Goal: Transaction & Acquisition: Register for event/course

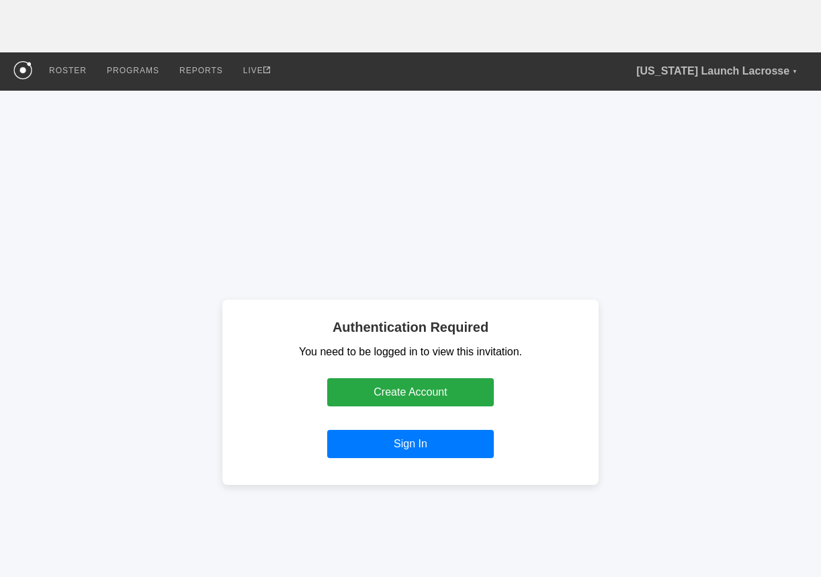
click at [342, 199] on div "Authentication Required You need to be logged in to view this invitation. Creat…" at bounding box center [410, 393] width 821 height 604
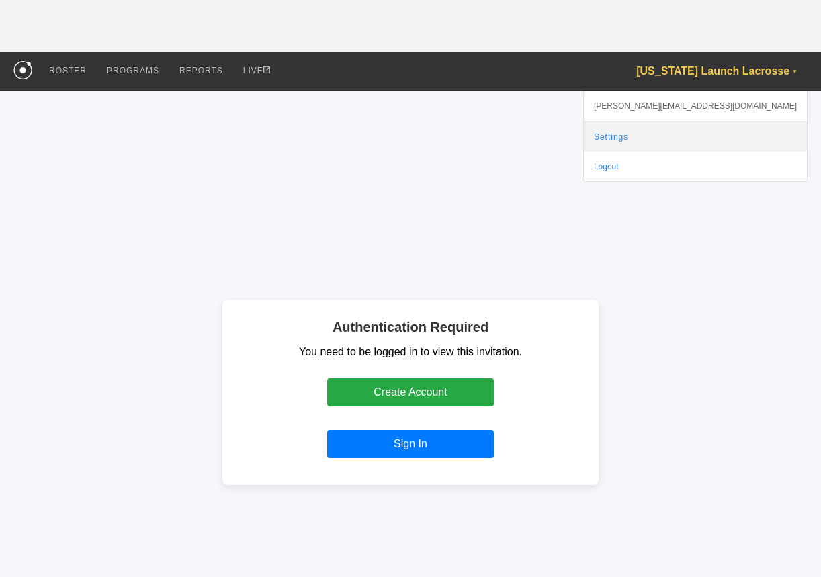
click at [727, 132] on link "Settings" at bounding box center [695, 137] width 223 height 30
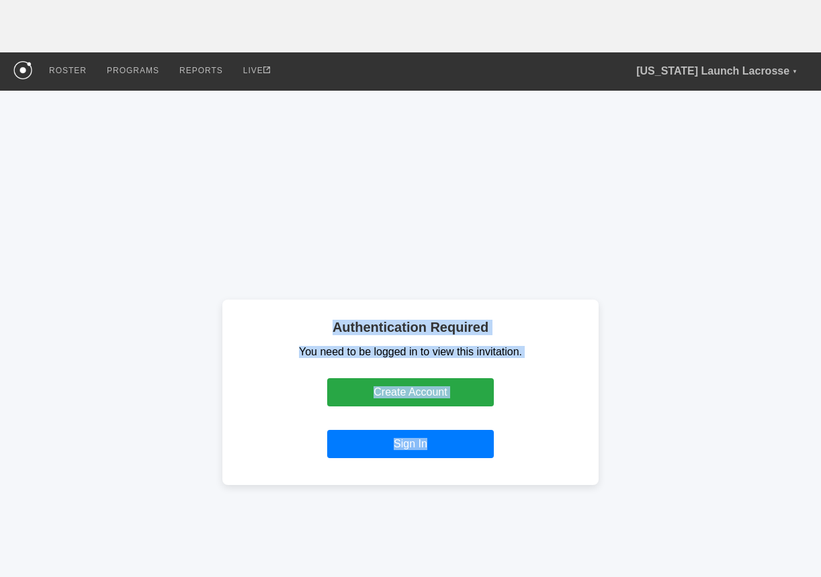
drag, startPoint x: 363, startPoint y: 304, endPoint x: 576, endPoint y: 487, distance: 281.2
click at [576, 487] on div "Authentication Required You need to be logged in to view this invitation. Creat…" at bounding box center [410, 393] width 821 height 604
copy div "Authentication Required You need to be logged in to view this invitation. Creat…"
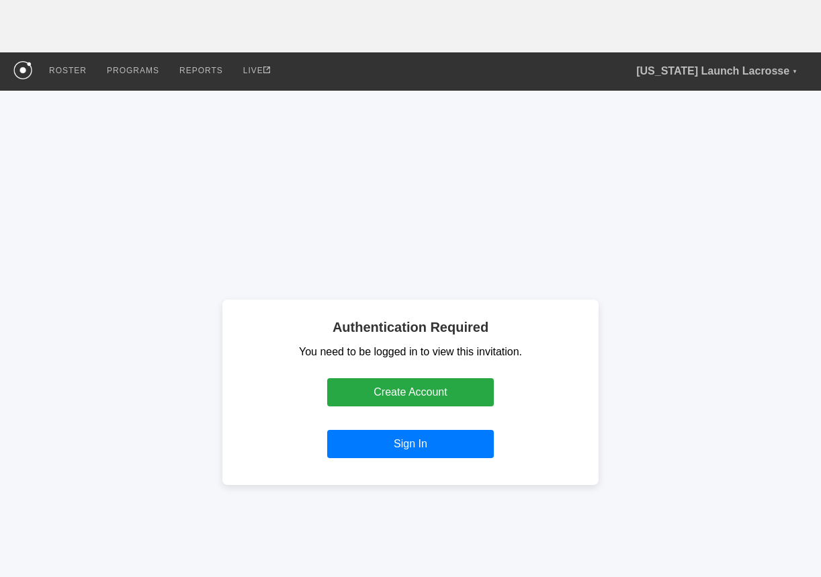
click at [752, 420] on div "Authentication Required You need to be logged in to view this invitation. Creat…" at bounding box center [410, 393] width 821 height 604
click at [734, 355] on div "Authentication Required You need to be logged in to view this invitation. Creat…" at bounding box center [410, 393] width 821 height 604
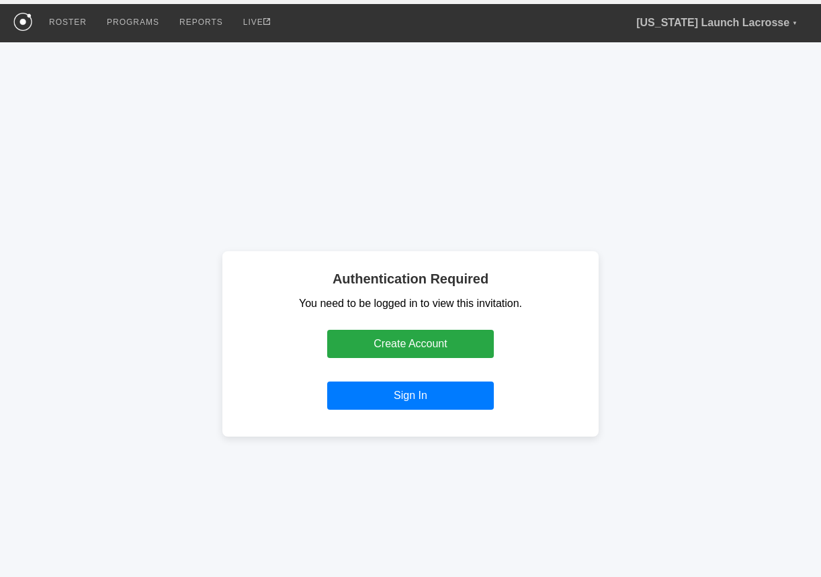
scroll to position [65, 0]
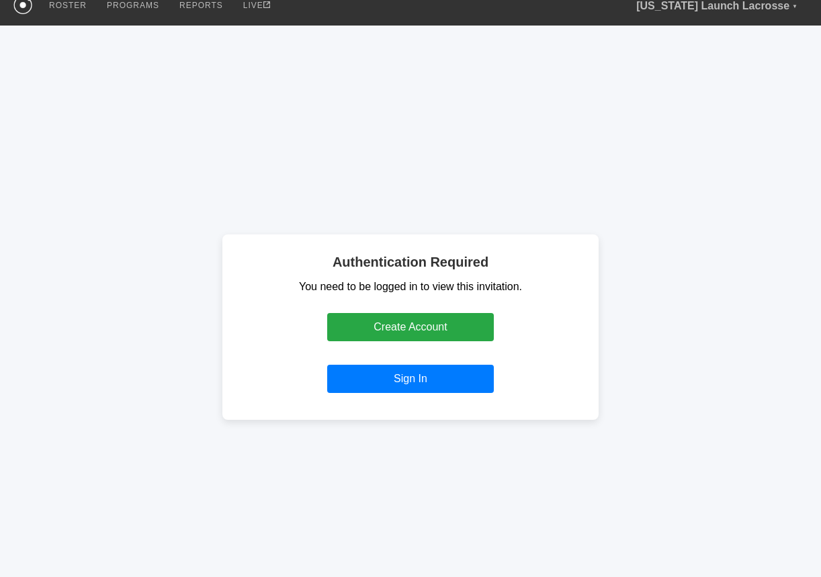
click at [776, 422] on div "Authentication Required You need to be logged in to view this invitation. Creat…" at bounding box center [410, 328] width 821 height 604
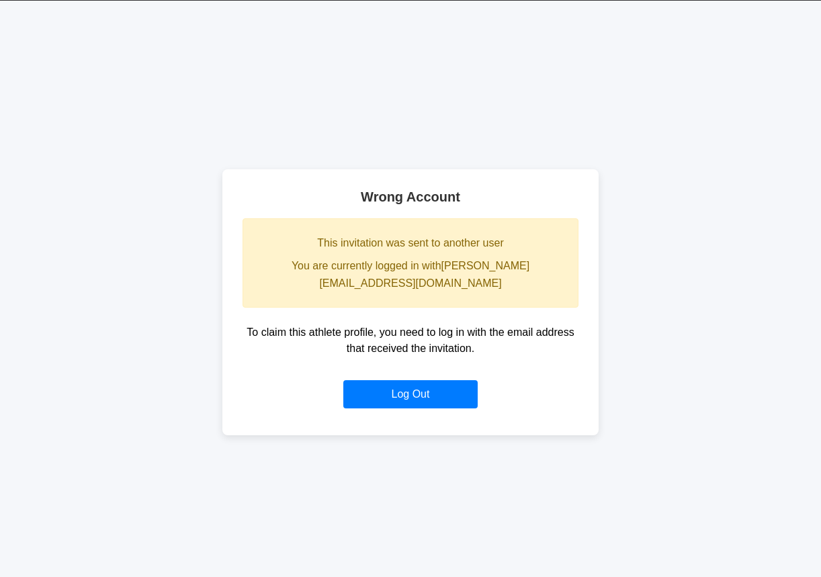
scroll to position [118, 0]
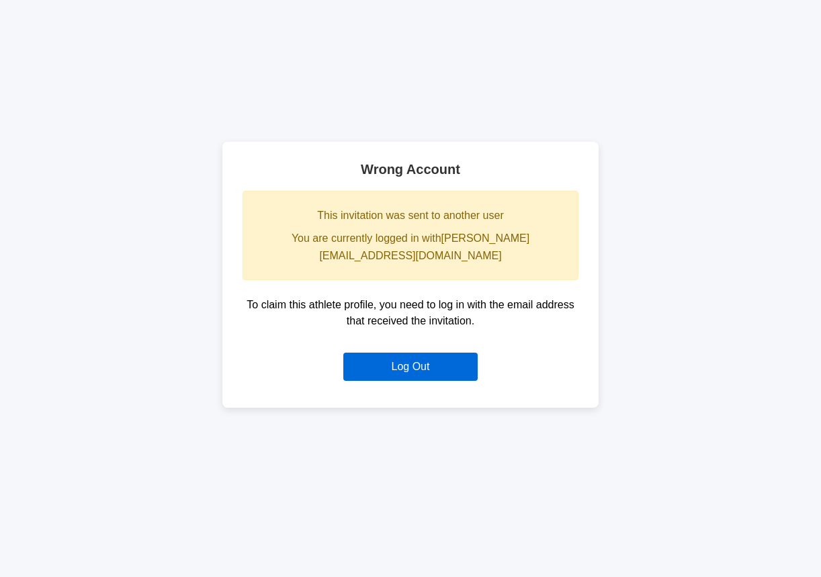
click at [418, 357] on button "Log Out" at bounding box center [411, 367] width 134 height 28
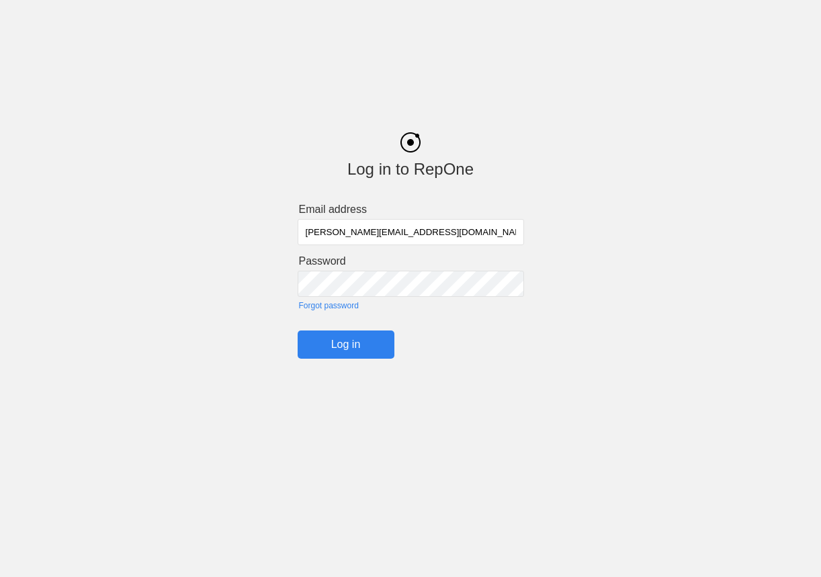
click at [312, 228] on input "[PERSON_NAME][EMAIL_ADDRESS][DOMAIN_NAME]" at bounding box center [411, 232] width 227 height 26
click at [337, 226] on input "oguz+11@getrepone.com" at bounding box center [411, 232] width 227 height 26
click at [358, 354] on input "Log in" at bounding box center [346, 345] width 97 height 28
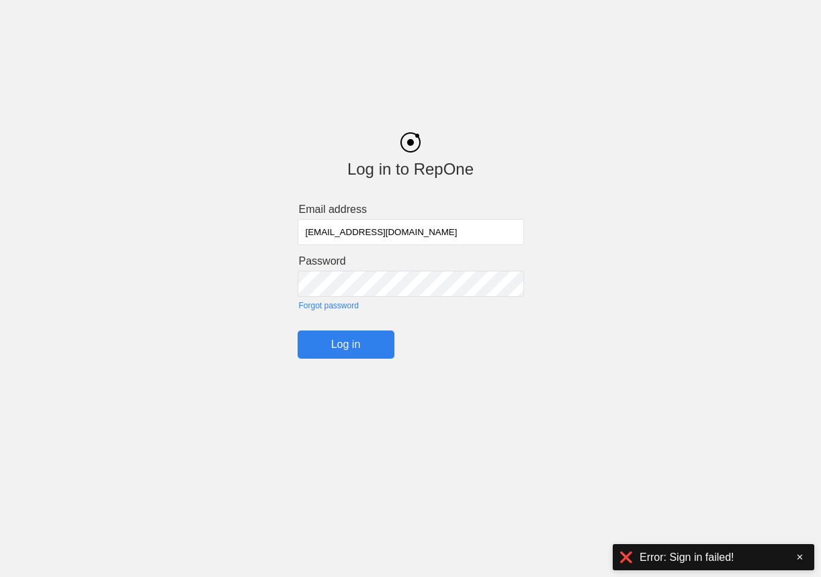
click at [339, 231] on input "oguz+12@getrepone.com" at bounding box center [411, 232] width 227 height 26
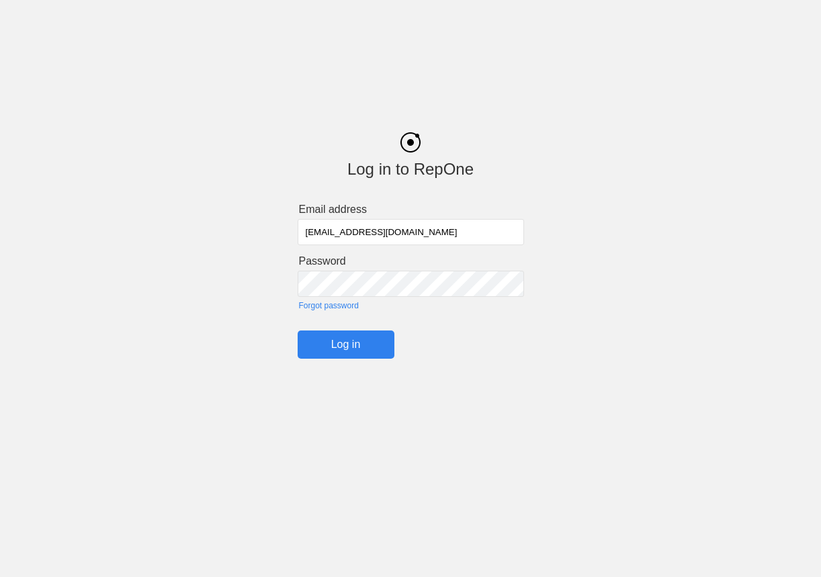
click at [338, 350] on input "Log in" at bounding box center [346, 345] width 97 height 28
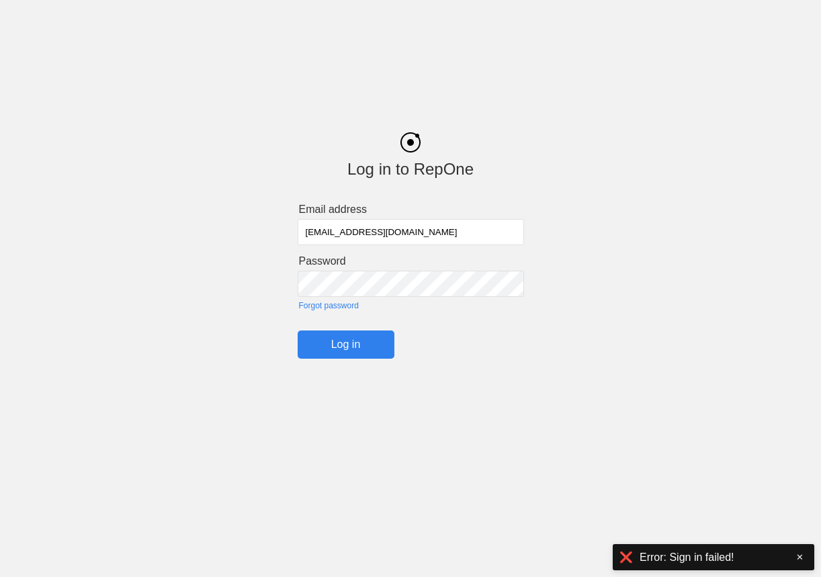
click at [346, 231] on input "oguz+20@getrepone.com" at bounding box center [411, 232] width 227 height 26
type input "[PERSON_NAME][EMAIL_ADDRESS][DOMAIN_NAME]"
click at [358, 353] on input "Log in" at bounding box center [346, 345] width 97 height 28
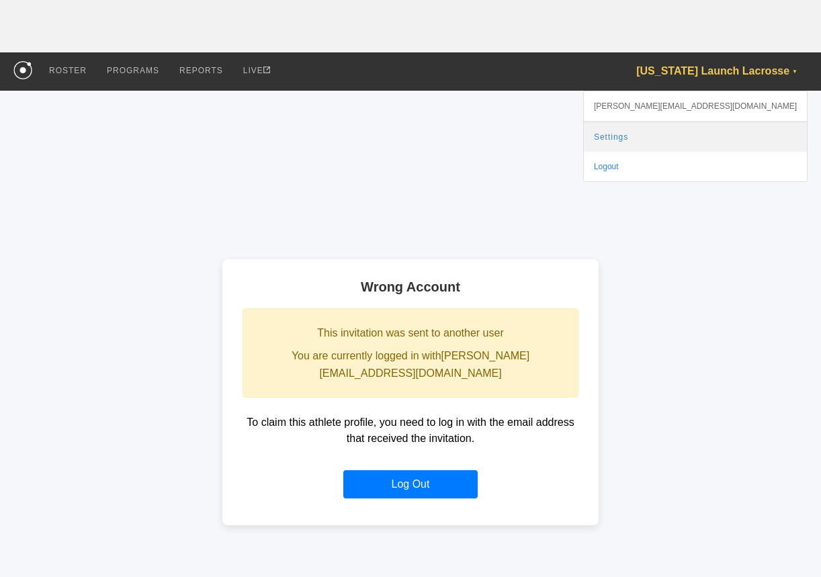
click at [732, 136] on link "Settings" at bounding box center [695, 137] width 223 height 30
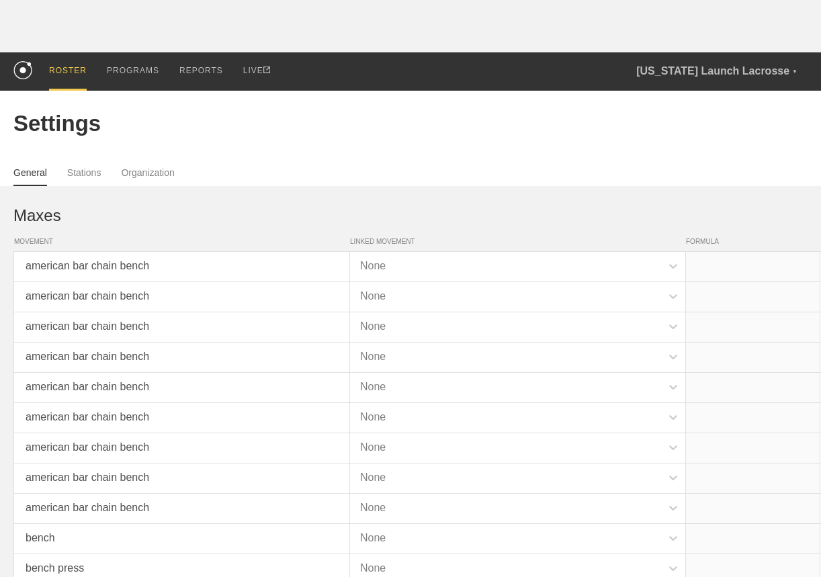
click at [61, 78] on div "ROSTER" at bounding box center [68, 71] width 38 height 38
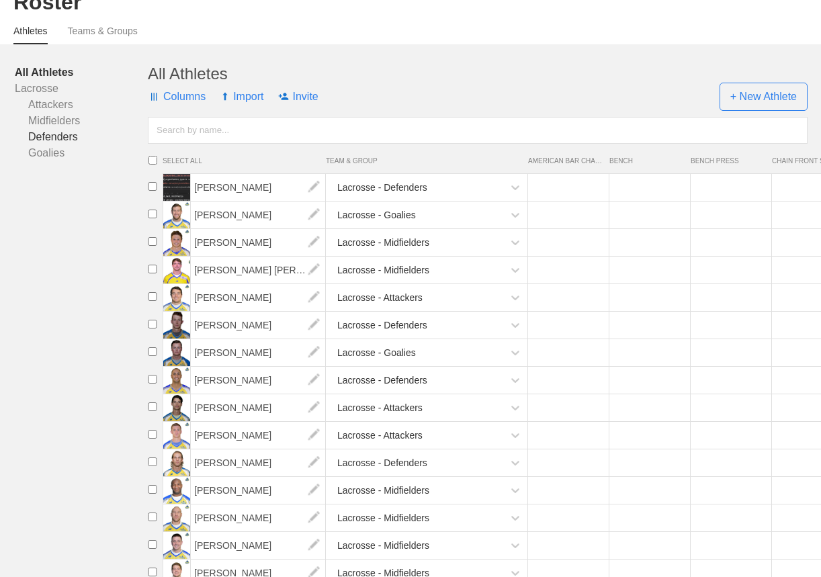
scroll to position [134, 0]
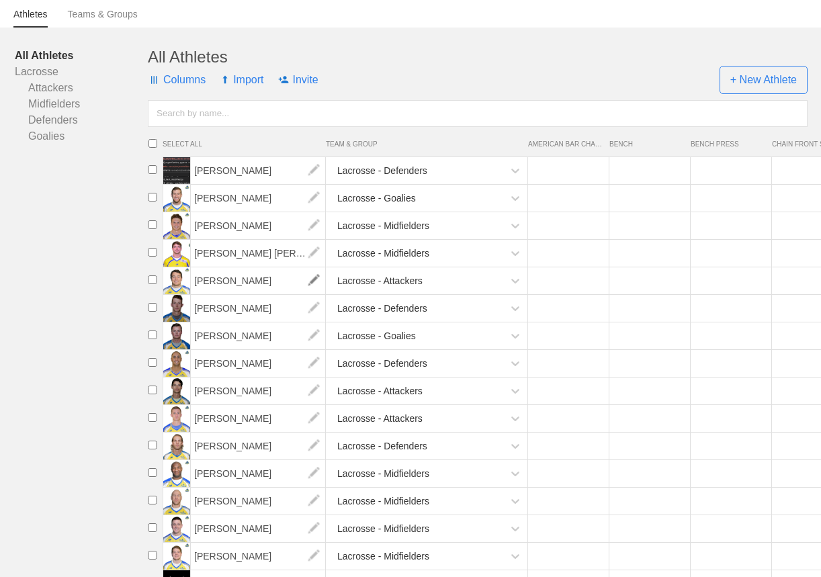
click at [312, 283] on img at bounding box center [313, 281] width 27 height 27
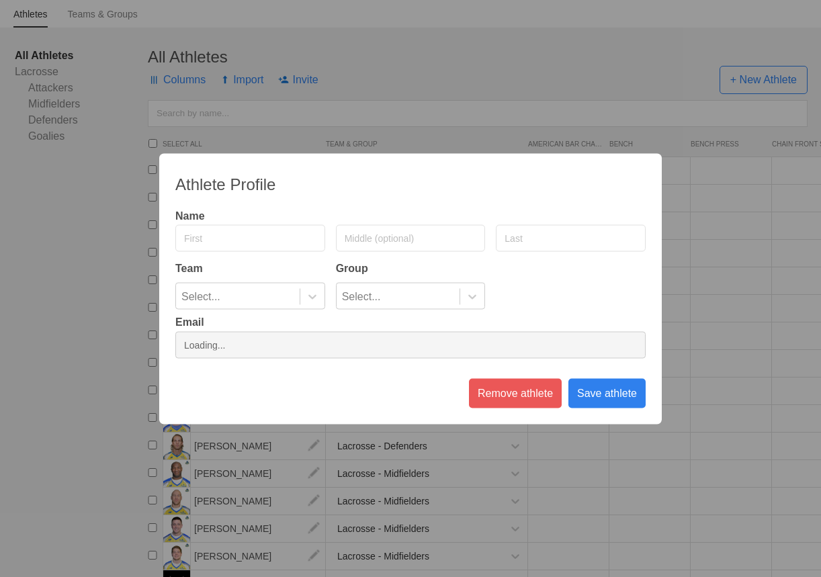
type input "Dylan"
type input "Molloy"
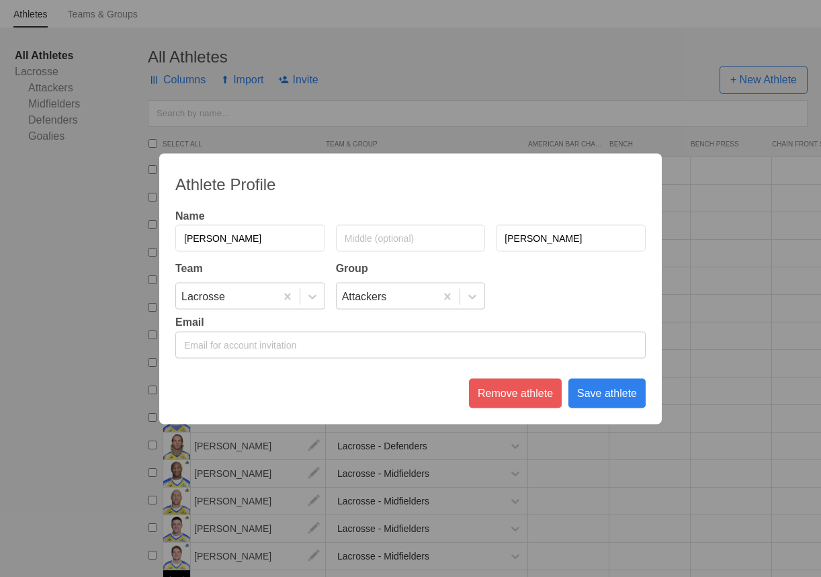
click at [262, 343] on input "email" at bounding box center [410, 344] width 471 height 27
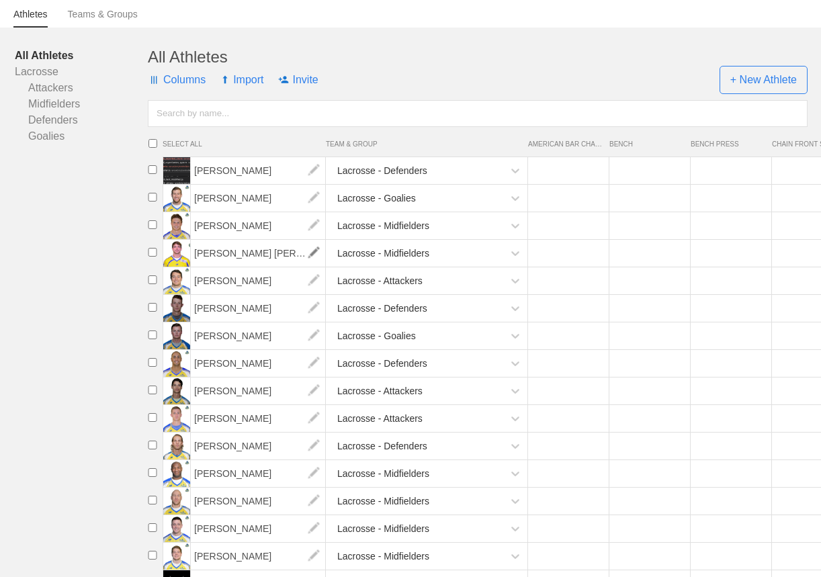
click at [314, 247] on img at bounding box center [313, 253] width 27 height 27
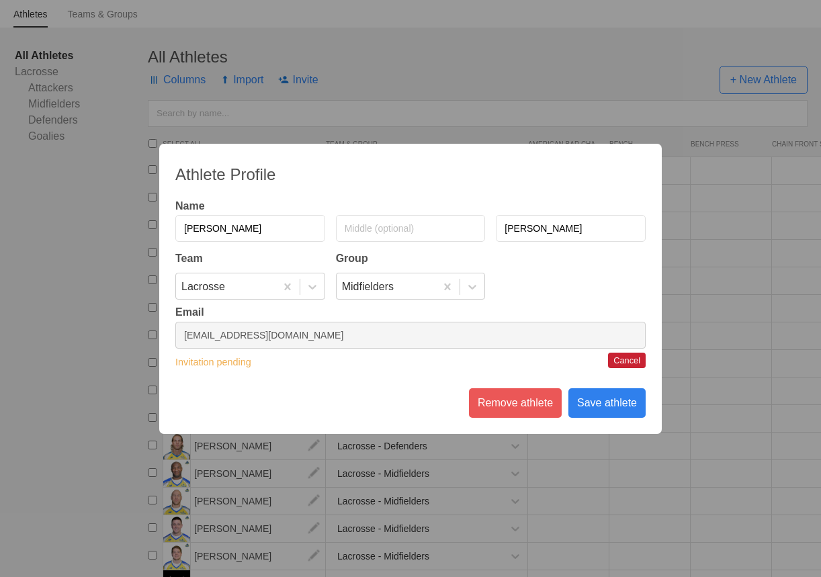
click at [631, 360] on button "Cancel" at bounding box center [627, 360] width 38 height 15
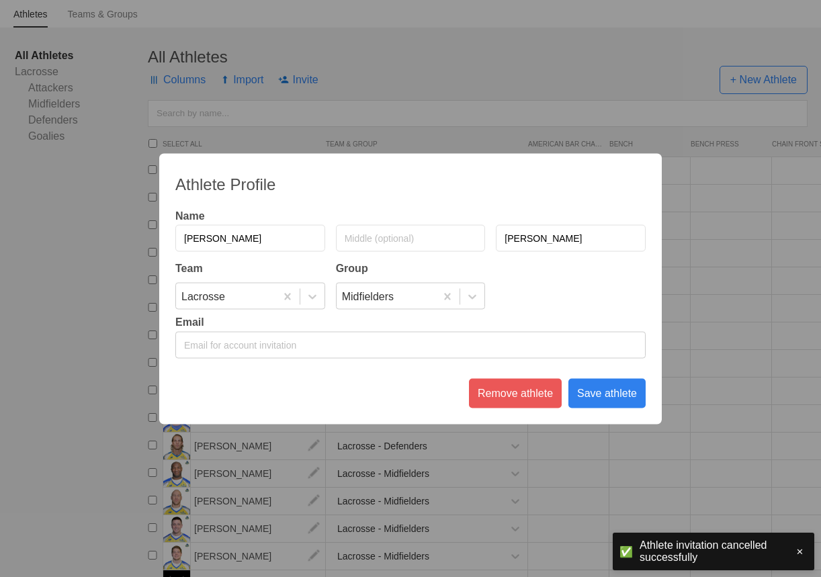
click at [269, 332] on input "email" at bounding box center [410, 344] width 471 height 27
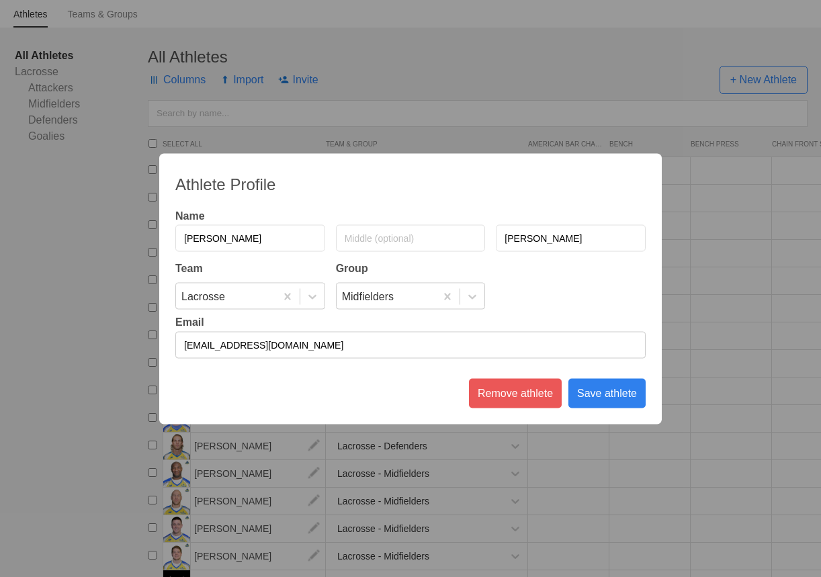
type input "[EMAIL_ADDRESS][DOMAIN_NAME]"
click at [611, 388] on div "Save athlete" at bounding box center [607, 393] width 77 height 30
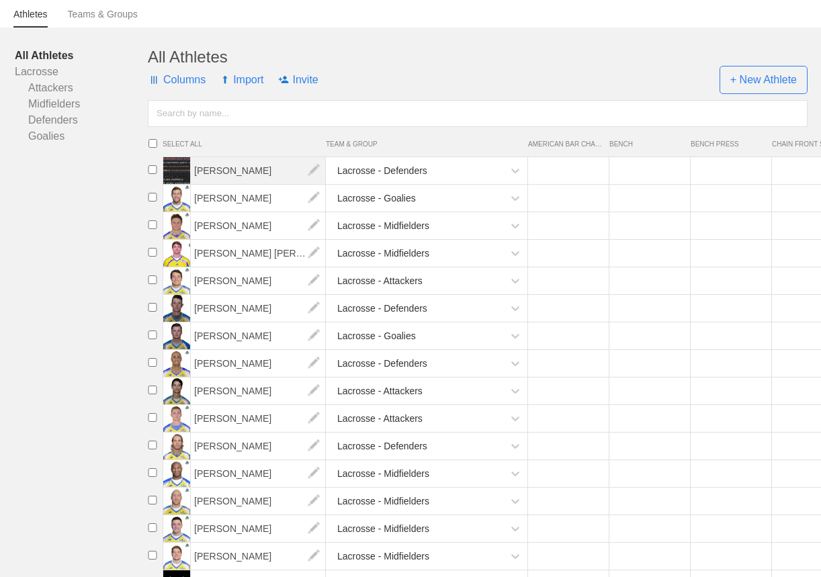
scroll to position [0, 0]
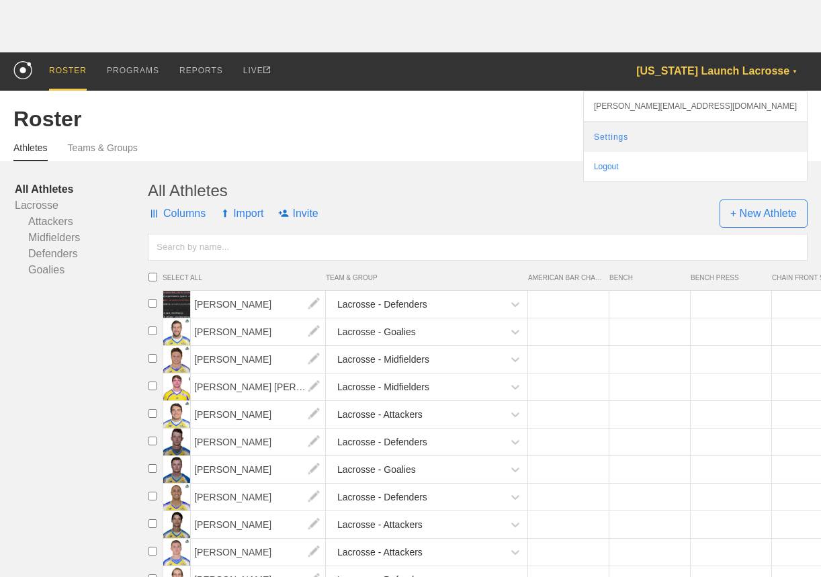
click at [730, 138] on link "Settings" at bounding box center [695, 137] width 223 height 30
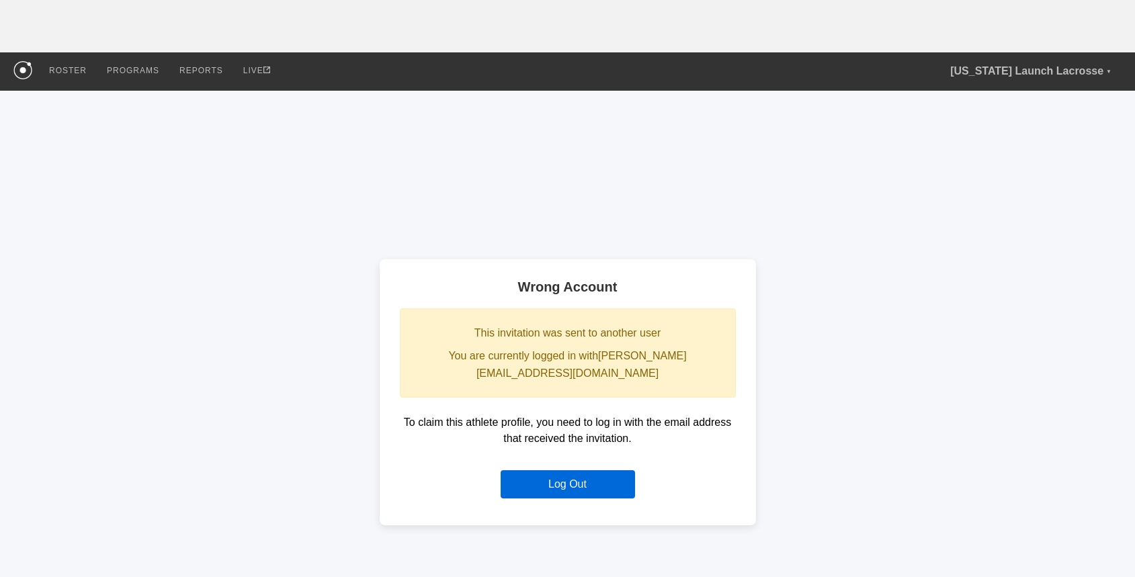
click at [575, 481] on button "Log Out" at bounding box center [568, 485] width 134 height 28
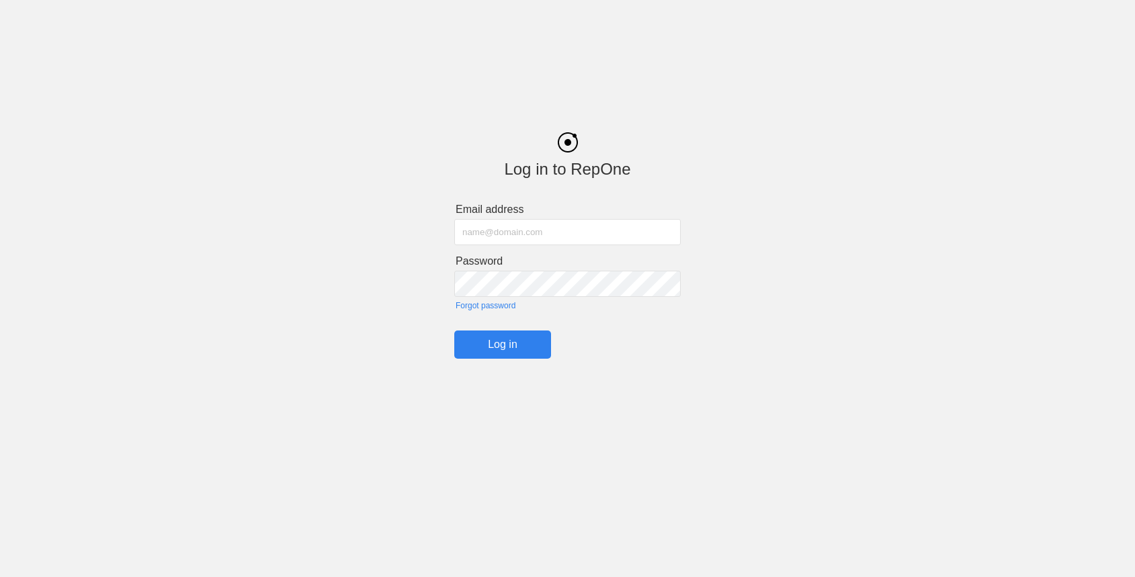
type input "[PERSON_NAME][EMAIL_ADDRESS][DOMAIN_NAME]"
click at [482, 229] on input "[PERSON_NAME][EMAIL_ADDRESS][DOMAIN_NAME]" at bounding box center [567, 232] width 227 height 26
click at [367, 213] on div "Log in to RepOne Email address john@getrepone.com Password Forgot password Log …" at bounding box center [567, 235] width 1135 height 247
click at [480, 235] on input "[PERSON_NAME][EMAIL_ADDRESS][DOMAIN_NAME]" at bounding box center [567, 232] width 227 height 26
click at [343, 225] on div "Log in to RepOne Email address john@getrepone.com Password Forgot password Log …" at bounding box center [567, 235] width 1135 height 247
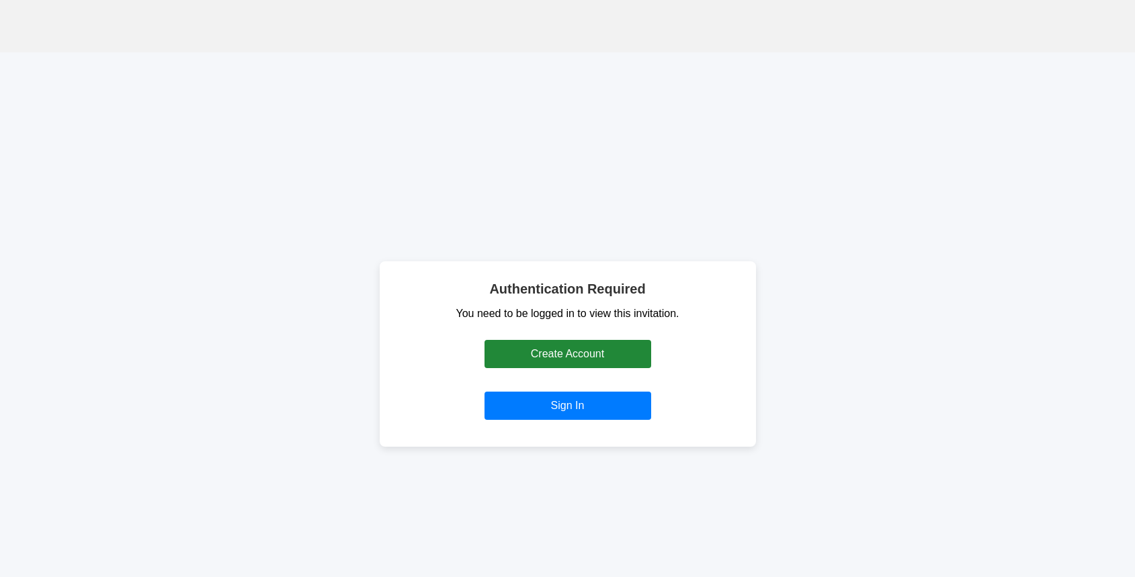
click at [559, 350] on link "Create Account" at bounding box center [568, 354] width 167 height 28
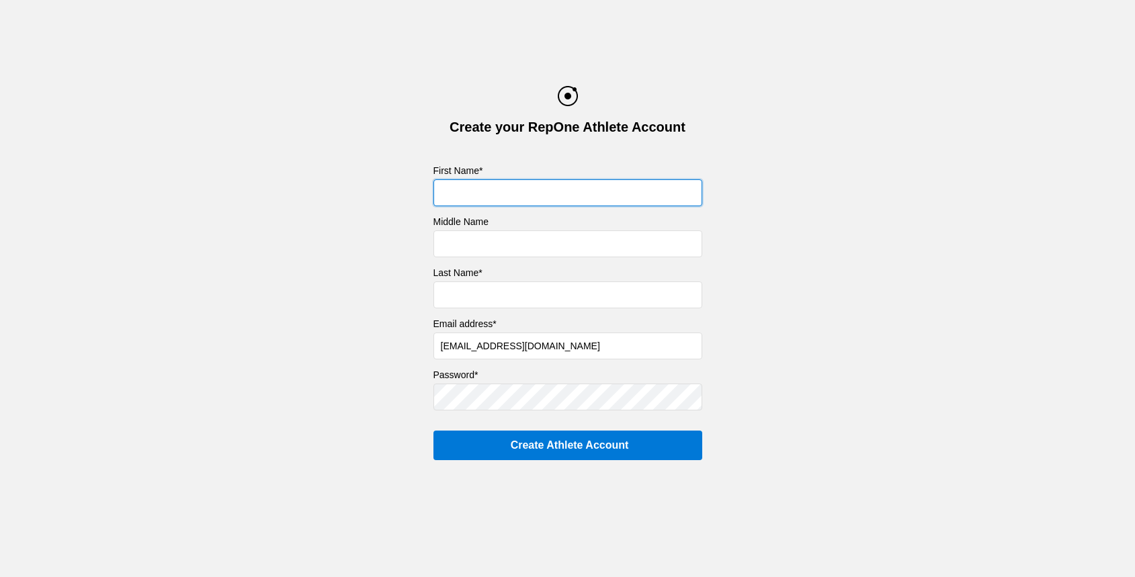
click at [473, 196] on input "text" at bounding box center [568, 192] width 269 height 27
type input "Oguz"
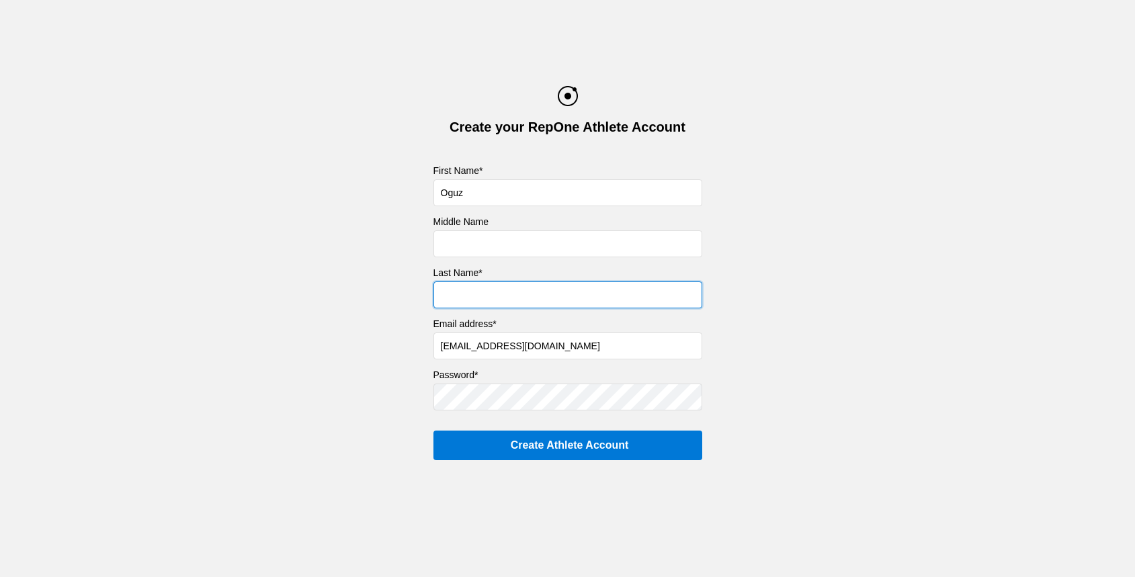
type input "Yildiz"
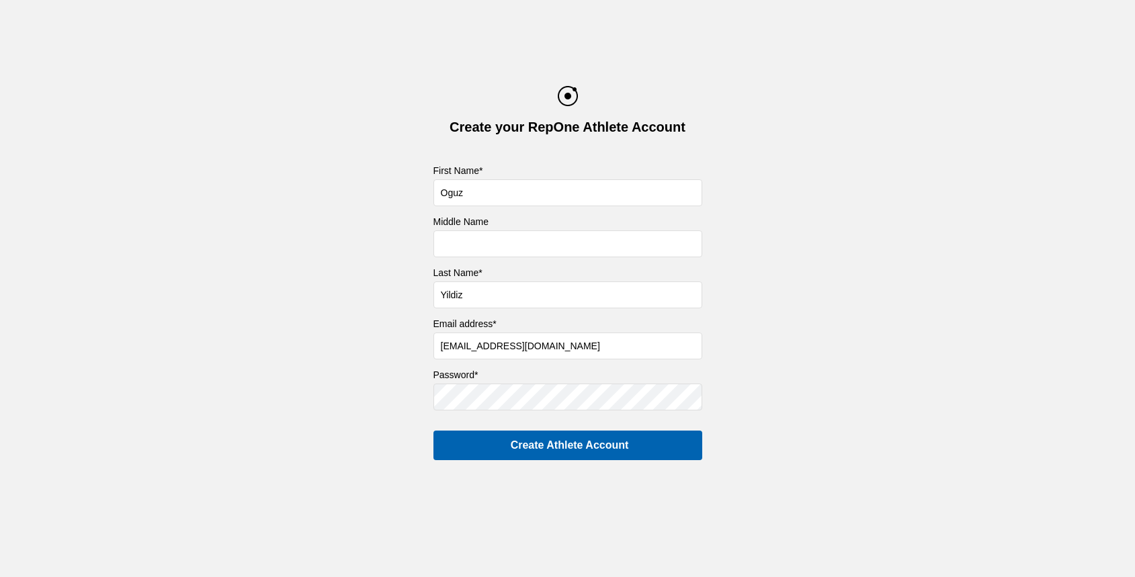
click at [510, 442] on input "Create Athlete Account" at bounding box center [568, 446] width 269 height 30
click at [499, 440] on input "Create Athlete Account" at bounding box center [568, 446] width 269 height 30
click at [491, 447] on input "Create Athlete Account" at bounding box center [568, 446] width 269 height 30
click at [498, 440] on input "Create Athlete Account" at bounding box center [568, 446] width 269 height 30
click at [297, 313] on div "Create your RepOne Athlete Account First Name* Oguz Middle Name Last Name* Yild…" at bounding box center [567, 273] width 1135 height 374
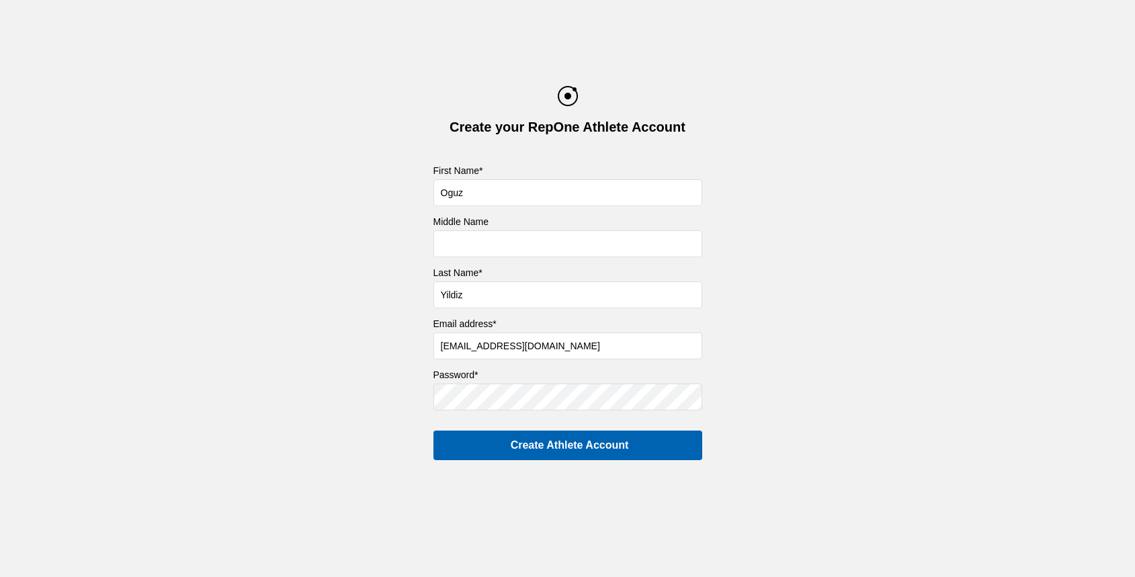
click at [487, 446] on input "Create Athlete Account" at bounding box center [568, 446] width 269 height 30
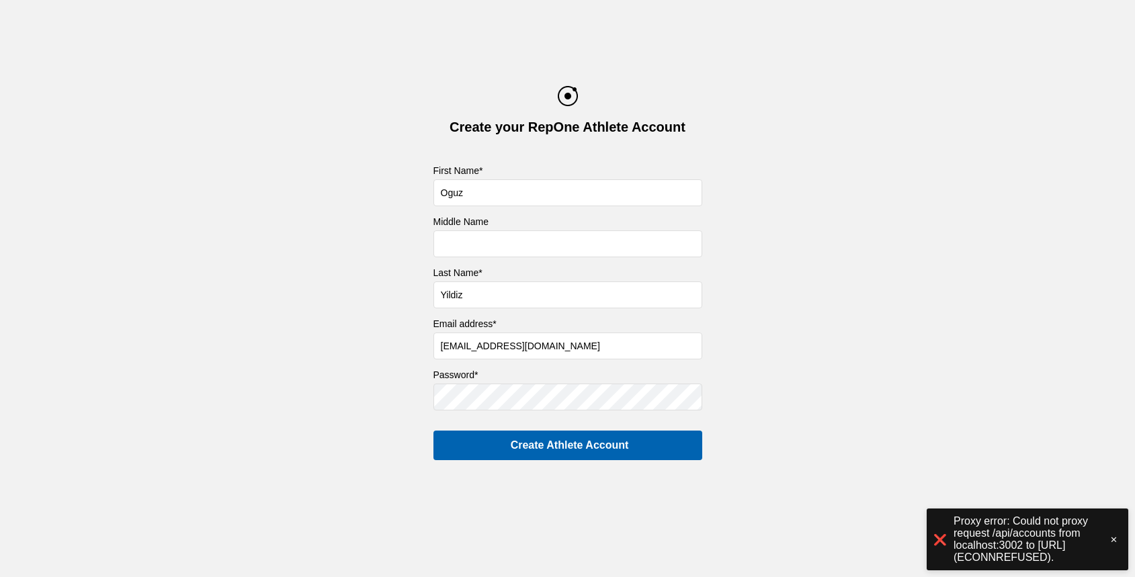
click at [480, 444] on input "Create Athlete Account" at bounding box center [568, 446] width 269 height 30
type input "Creating..."
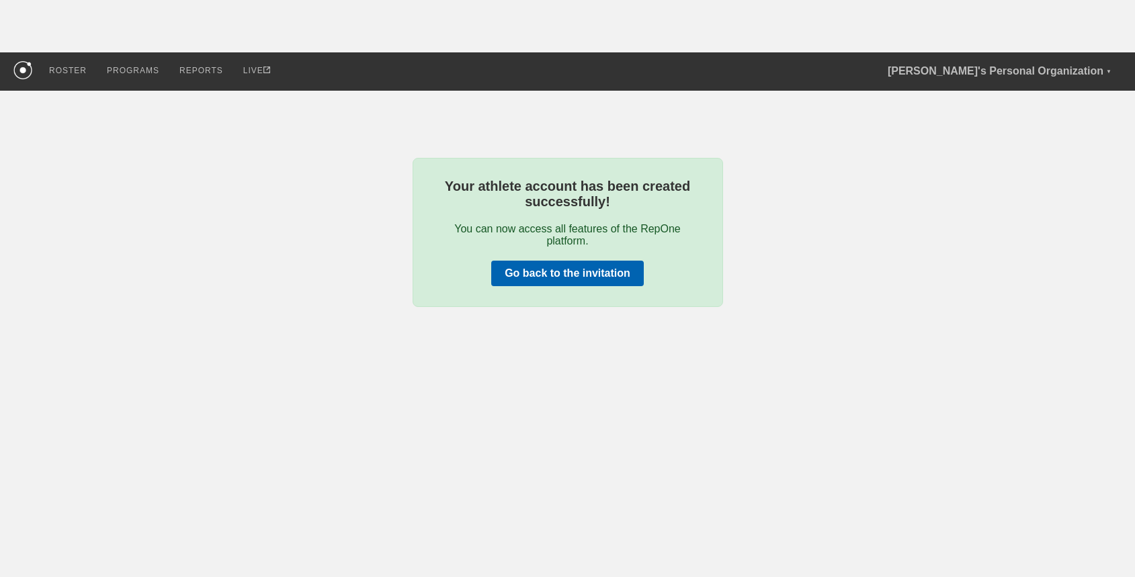
click at [572, 276] on link "Go back to the invitation" at bounding box center [567, 274] width 153 height 26
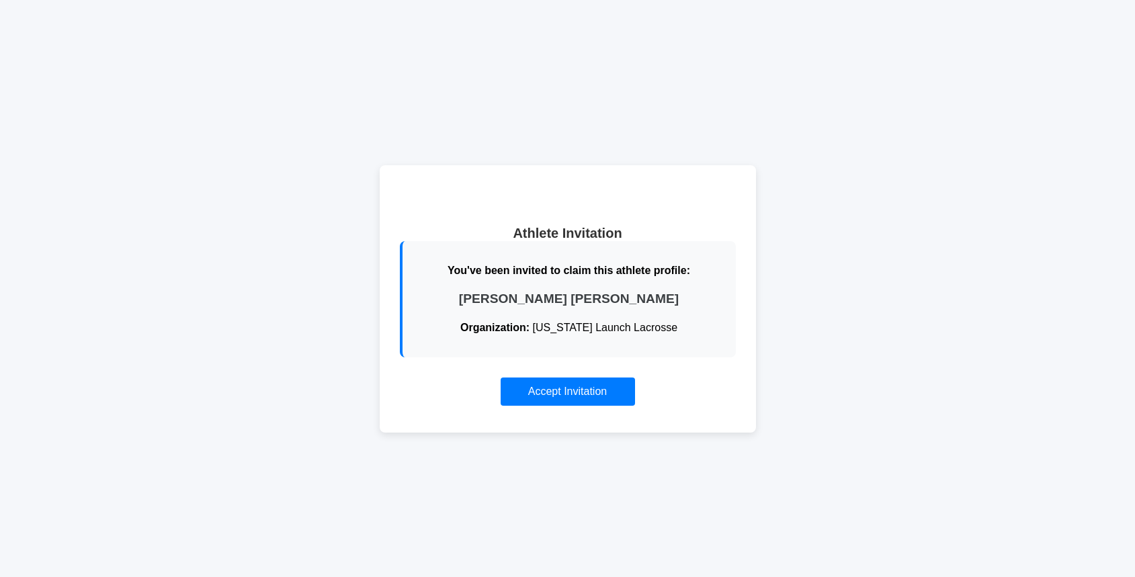
scroll to position [103, 0]
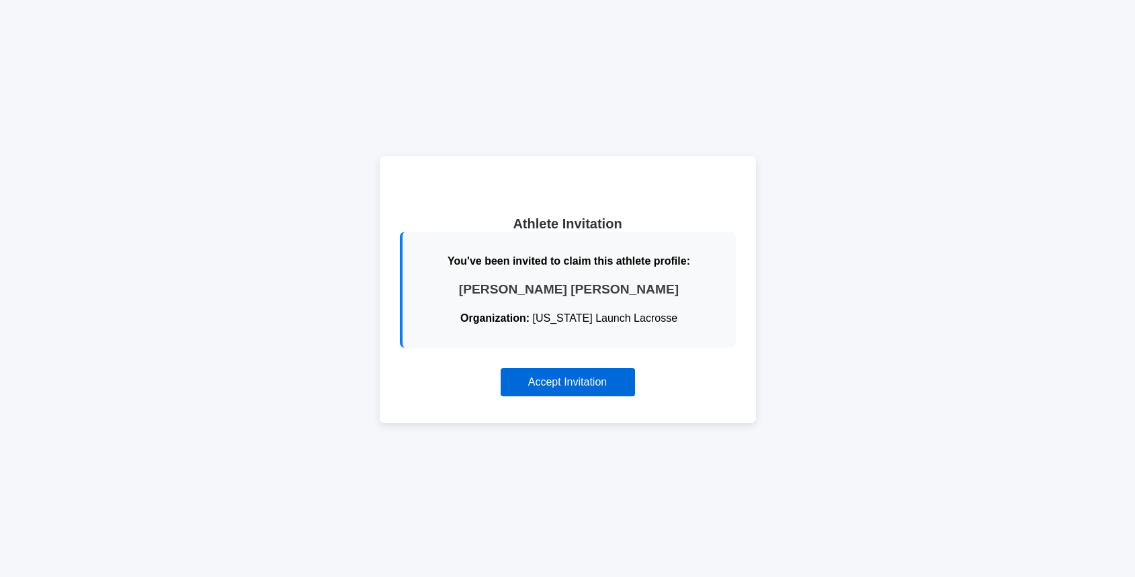
click at [566, 387] on button "Accept Invitation" at bounding box center [568, 382] width 134 height 28
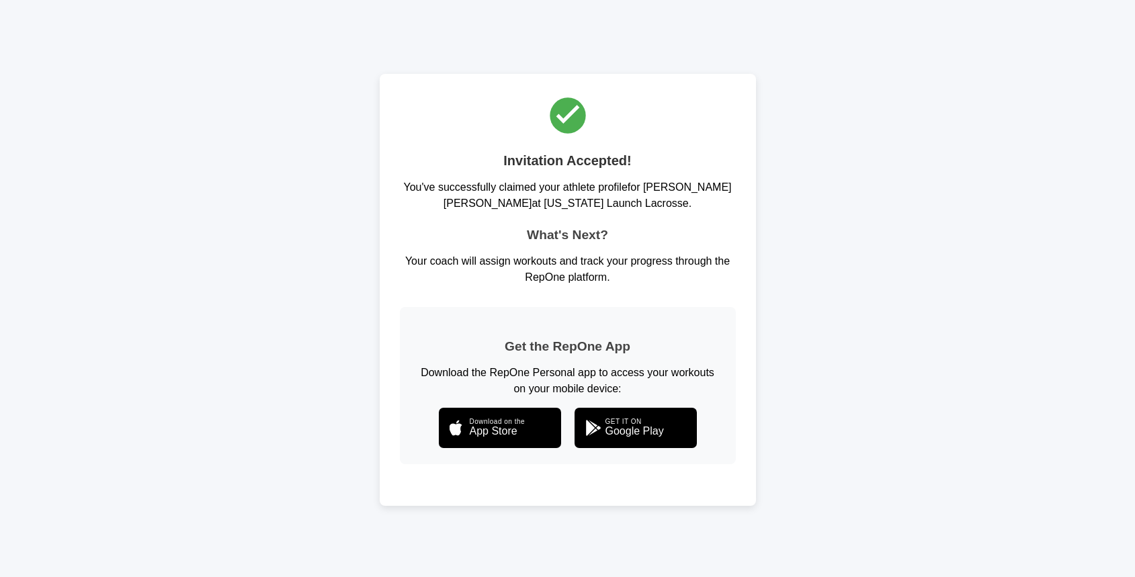
scroll to position [0, 0]
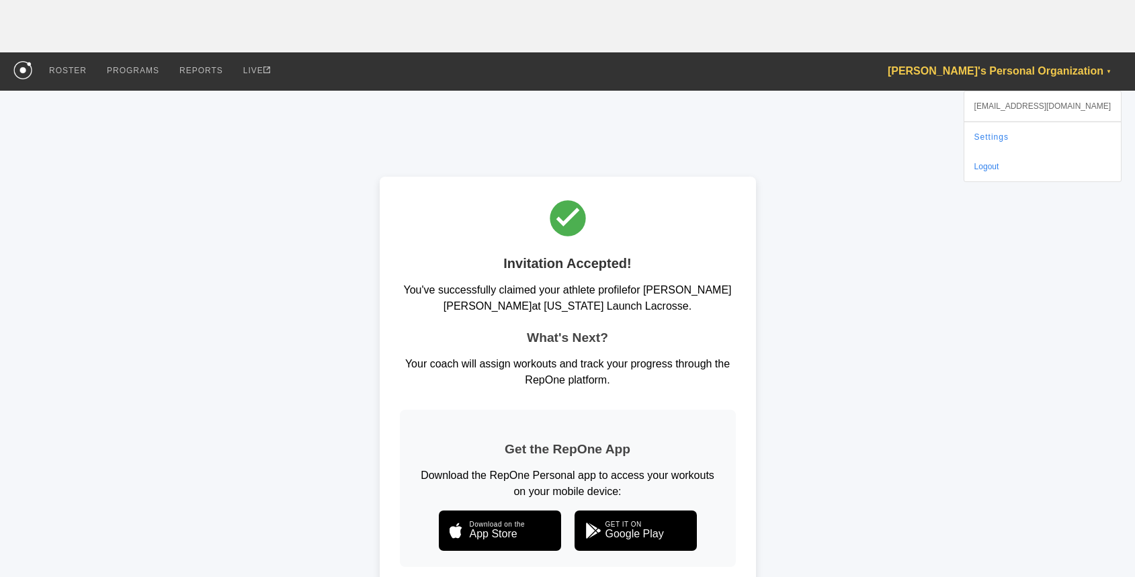
click at [1016, 75] on div "Oguz's Personal Organization ▼" at bounding box center [1005, 71] width 234 height 38
click at [1023, 135] on link "Settings" at bounding box center [1043, 137] width 157 height 30
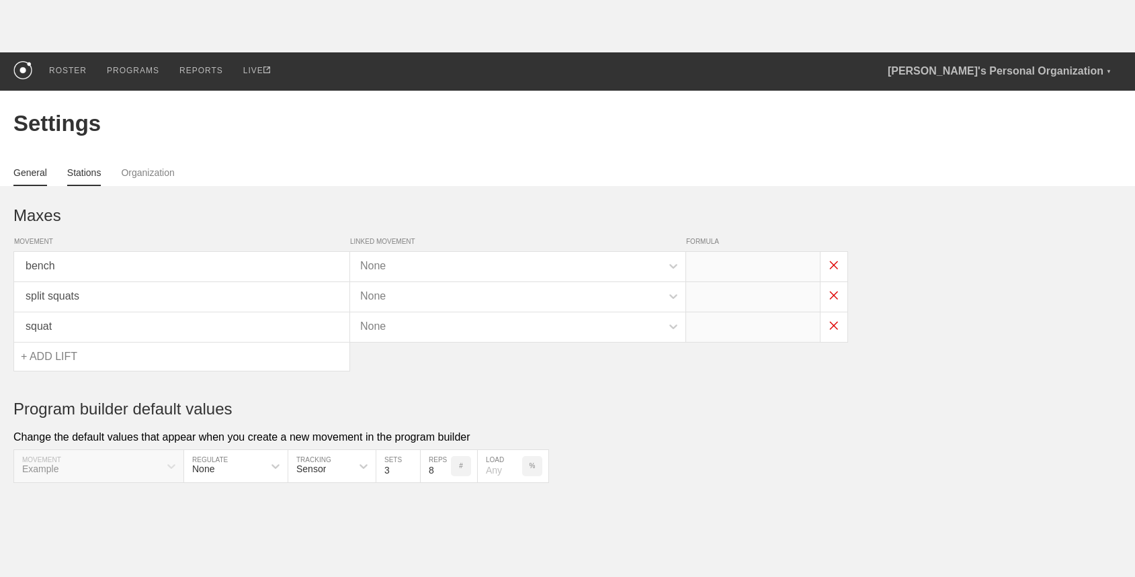
click at [89, 179] on link "Stations" at bounding box center [84, 176] width 34 height 19
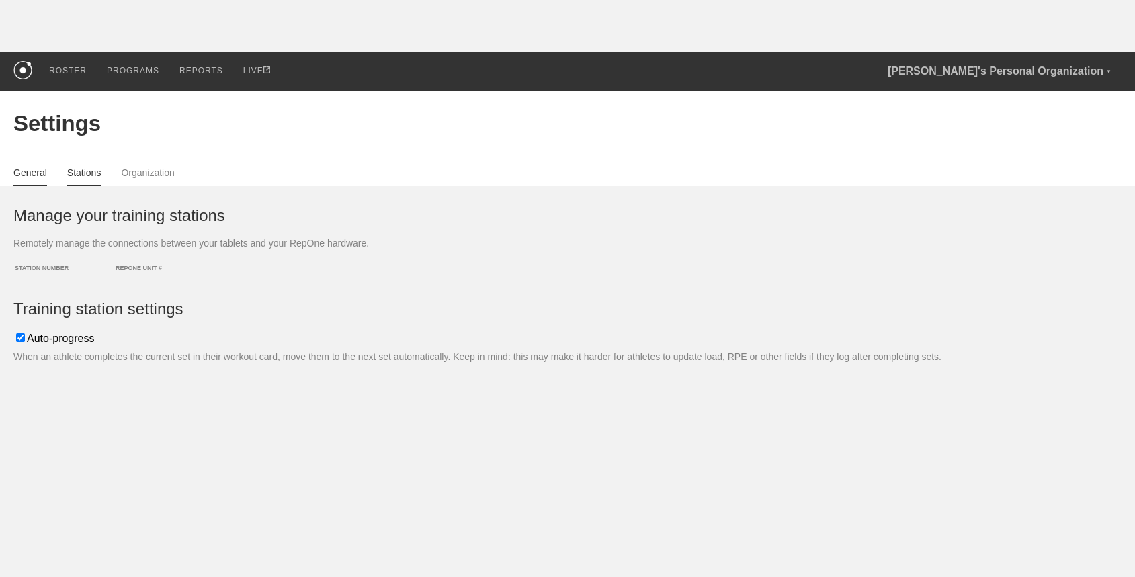
click at [30, 169] on link "General" at bounding box center [30, 176] width 34 height 19
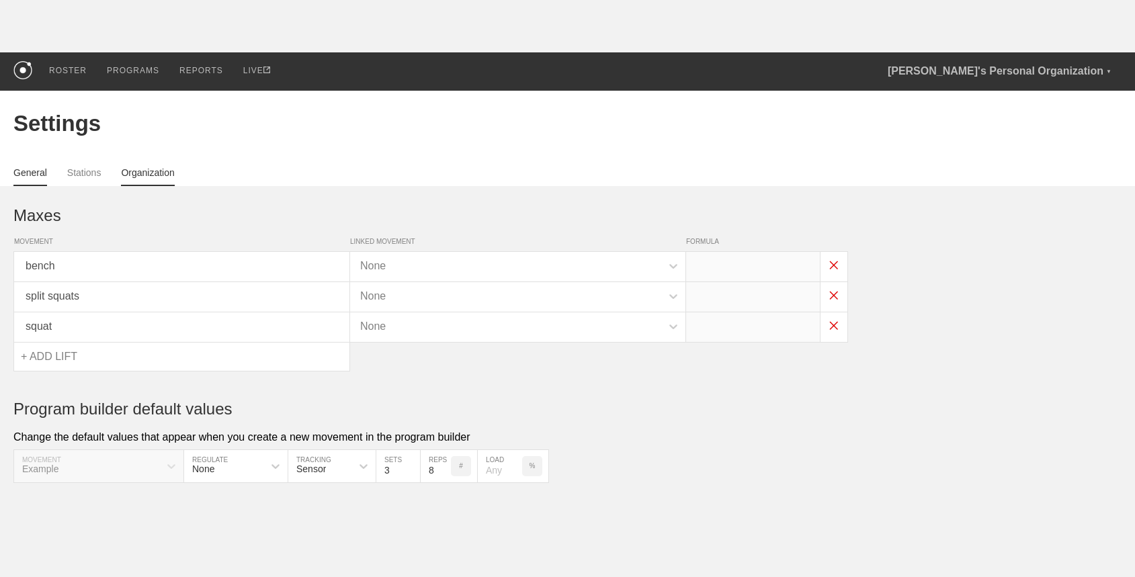
click at [121, 169] on link "Organization" at bounding box center [147, 176] width 53 height 19
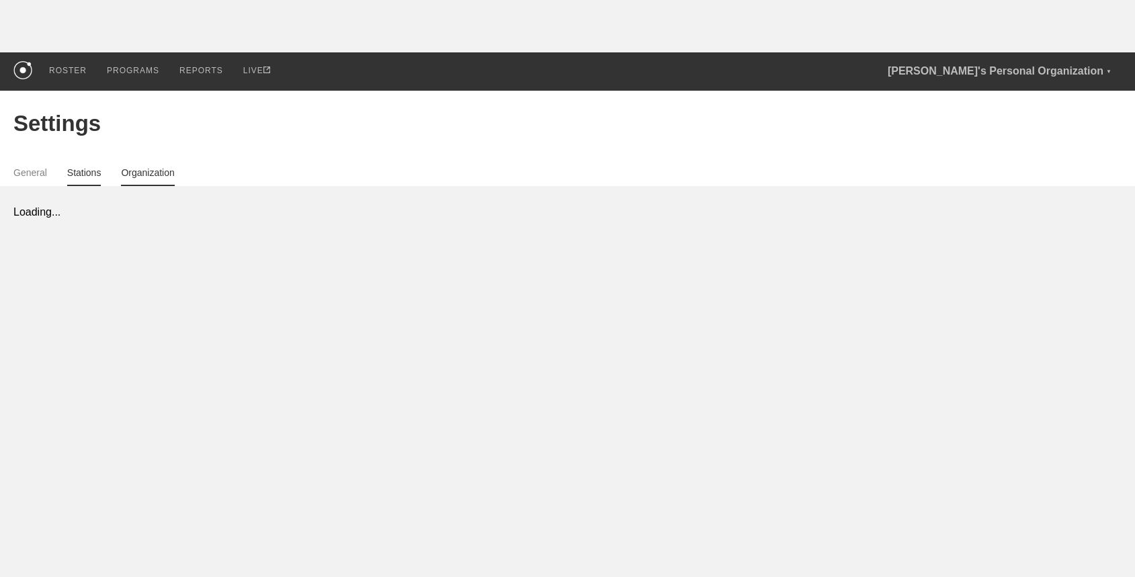
click at [87, 169] on link "Stations" at bounding box center [84, 176] width 34 height 19
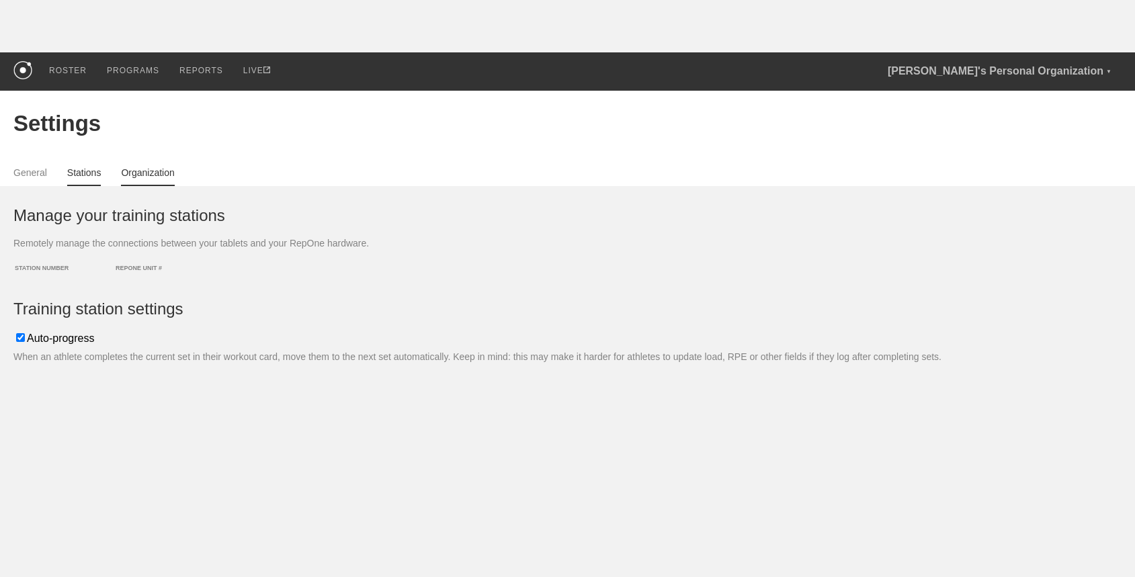
click at [143, 175] on link "Organization" at bounding box center [147, 176] width 53 height 19
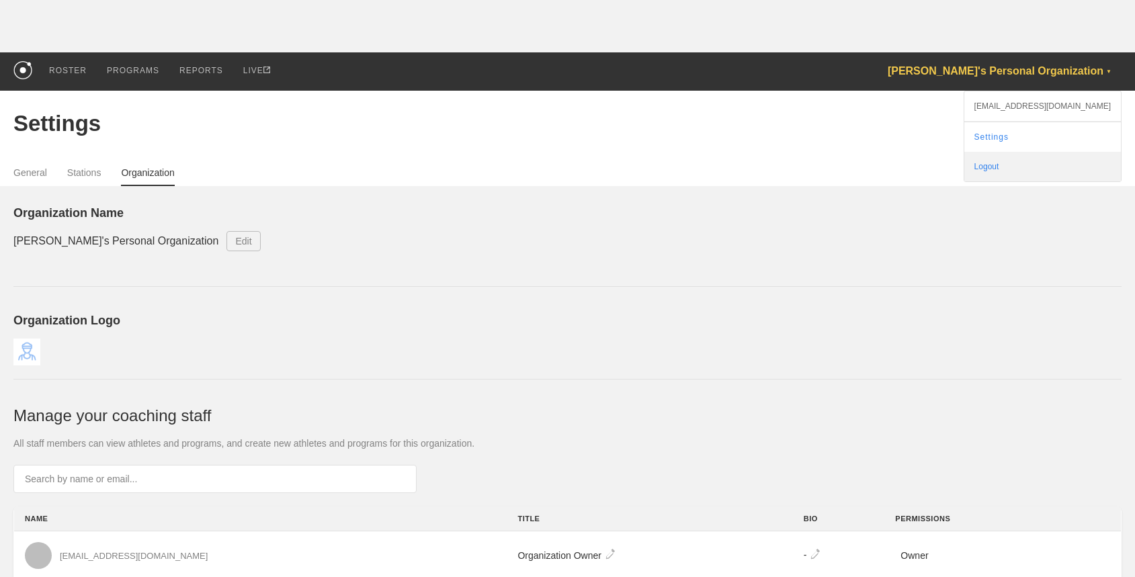
click at [1027, 170] on div "Logout" at bounding box center [1043, 167] width 157 height 30
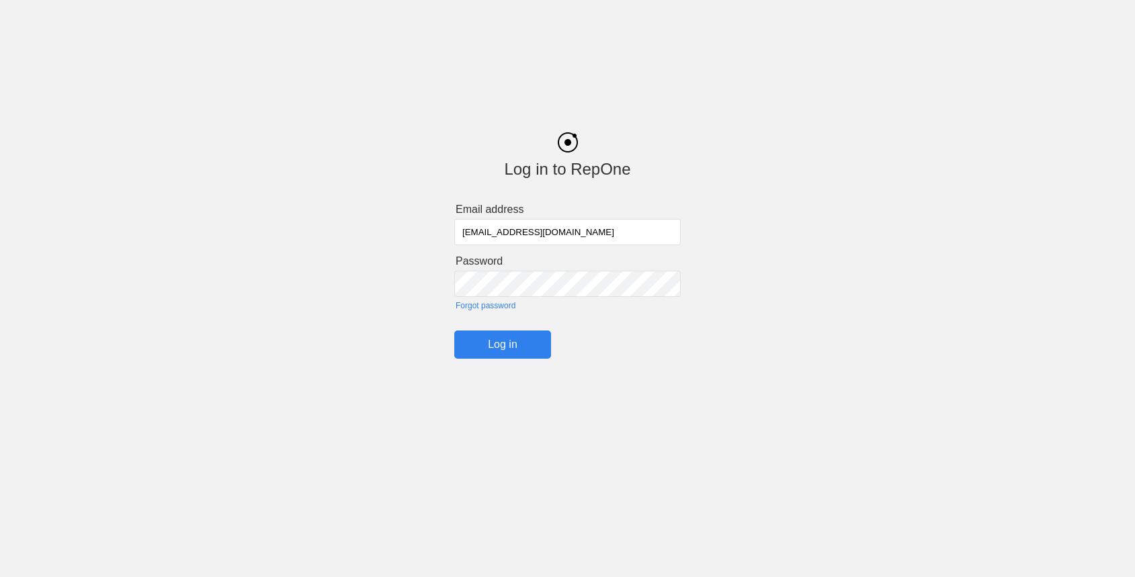
click at [507, 226] on input "[EMAIL_ADDRESS][DOMAIN_NAME]" at bounding box center [567, 232] width 227 height 26
type input "john@getrepone.com"
click at [510, 354] on input "Log in" at bounding box center [502, 345] width 97 height 28
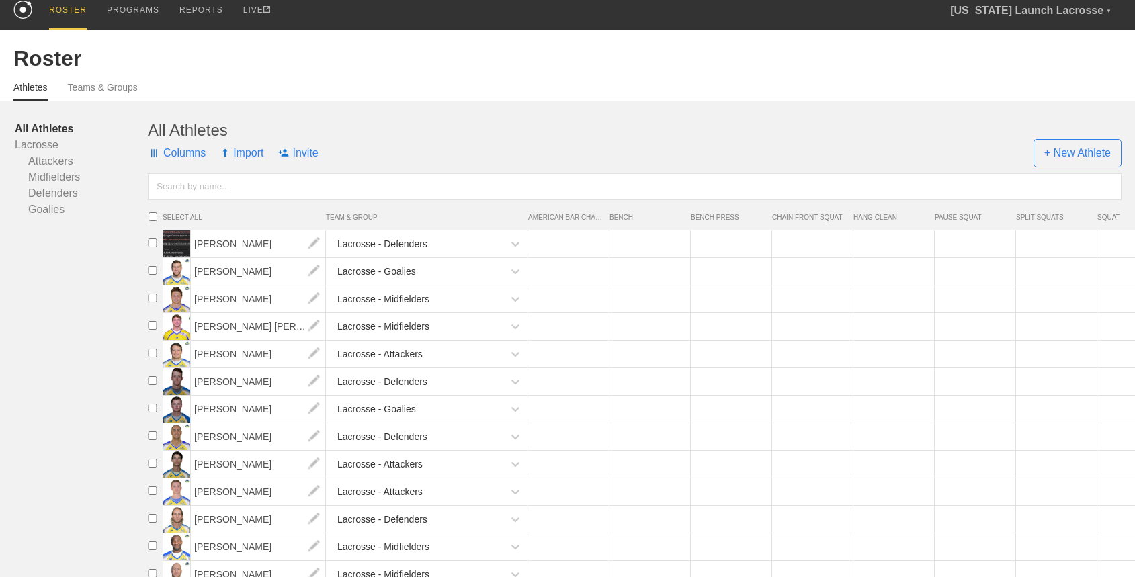
scroll to position [66, 0]
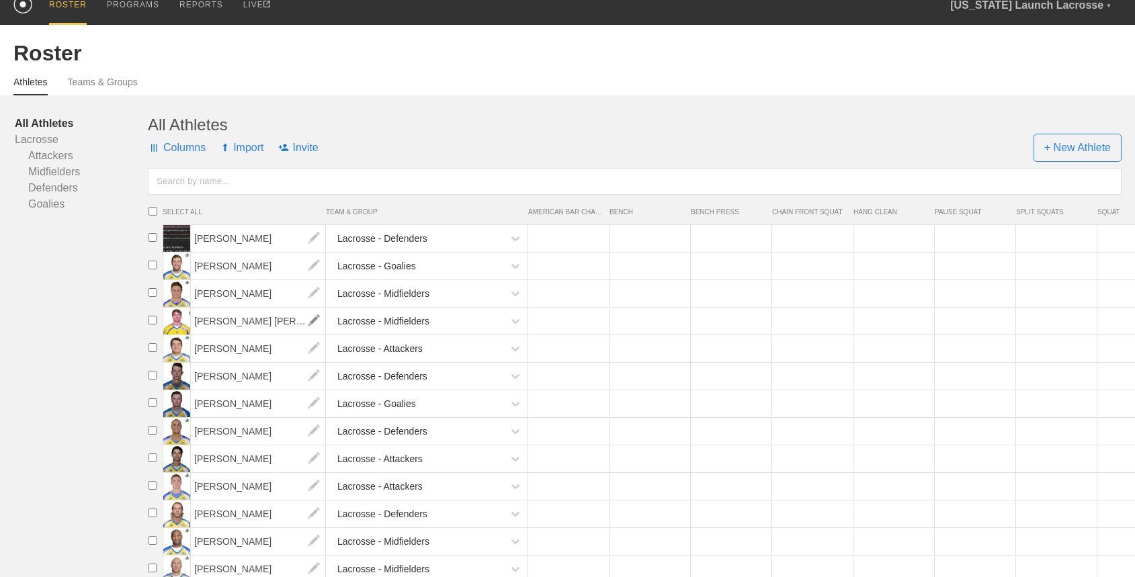
click at [312, 321] on img at bounding box center [313, 321] width 27 height 27
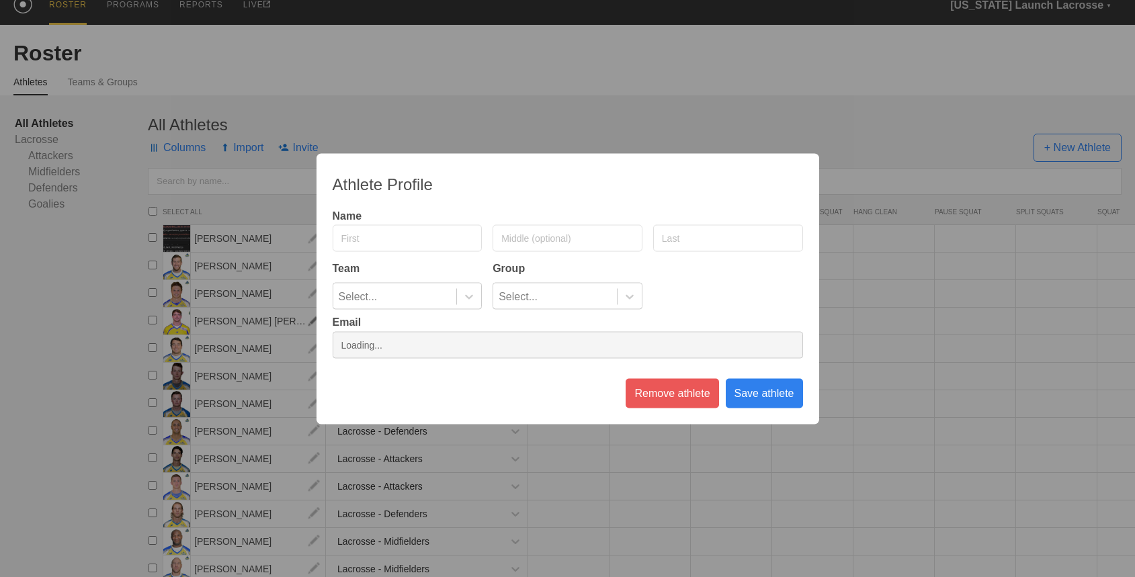
type input "Connor"
type input "Buczek"
type input "[EMAIL_ADDRESS][DOMAIN_NAME]"
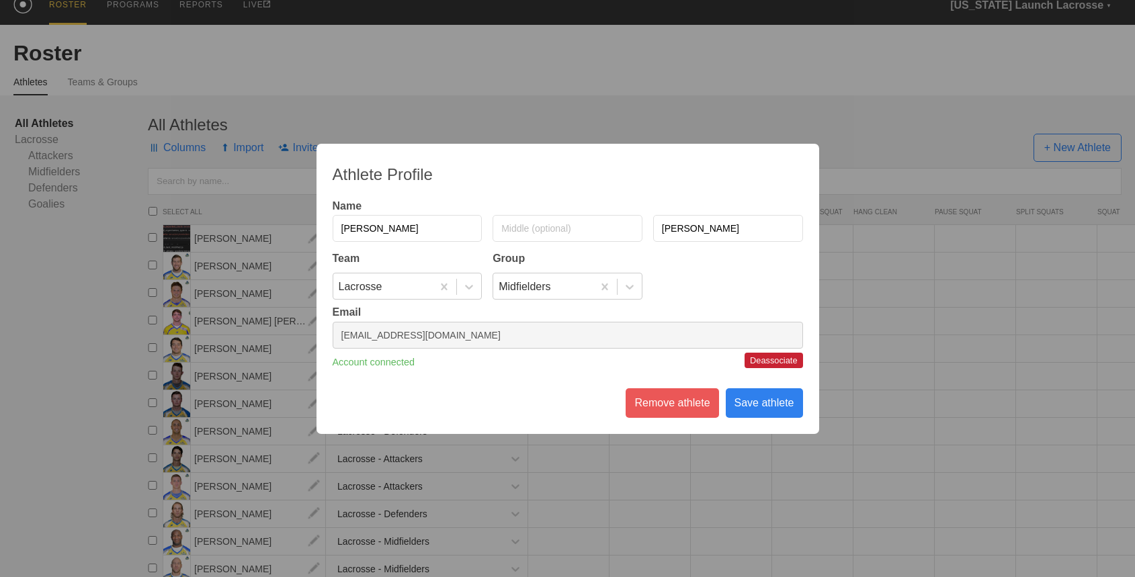
click at [762, 367] on button "Deassociate" at bounding box center [774, 360] width 58 height 15
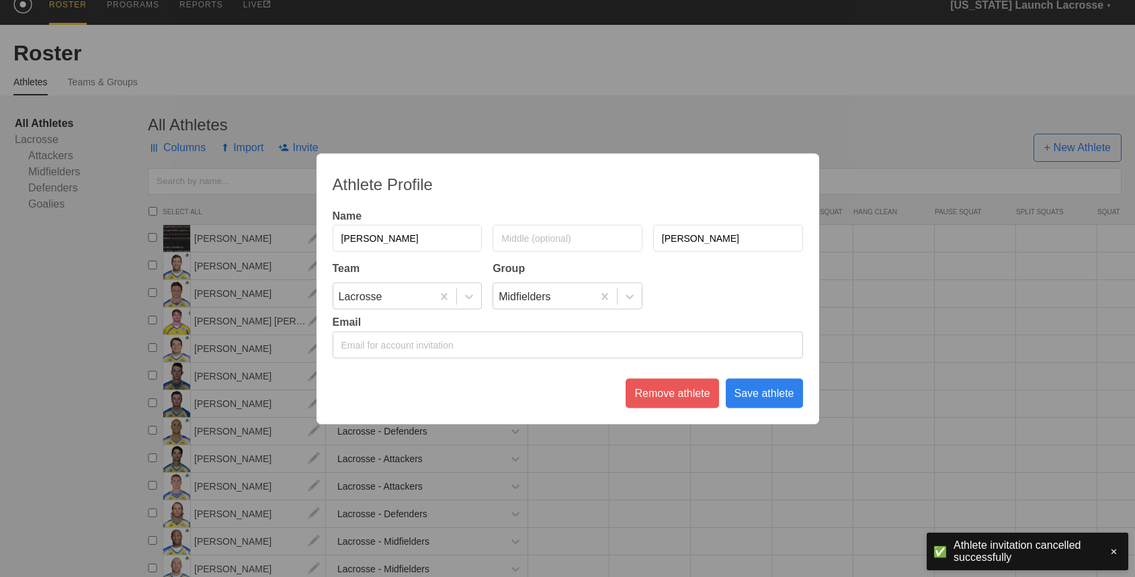
click at [780, 391] on div "Save athlete" at bounding box center [764, 393] width 77 height 30
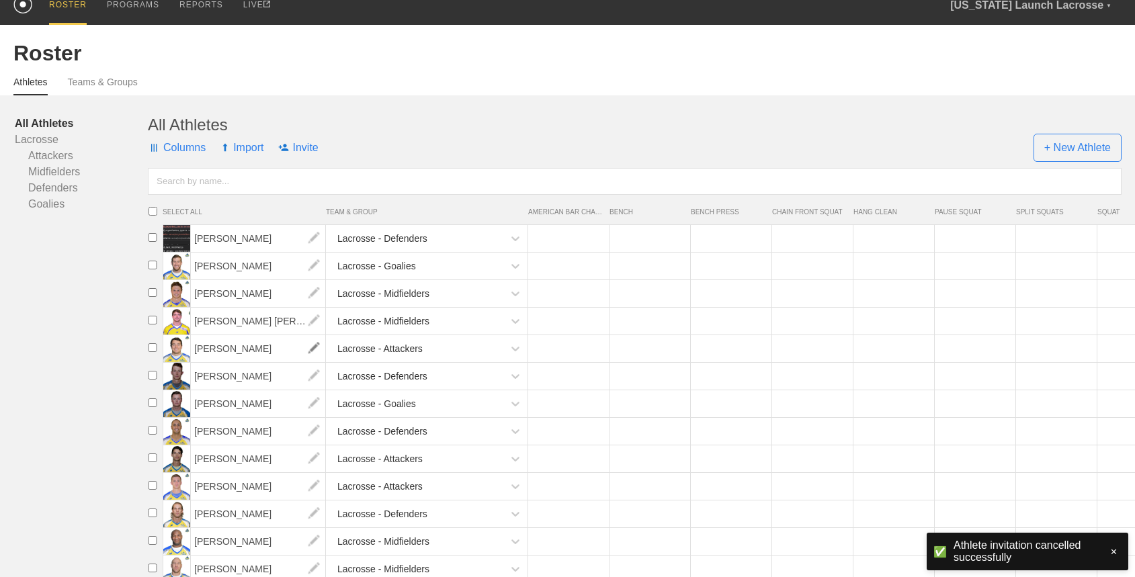
click at [313, 342] on img at bounding box center [313, 348] width 27 height 27
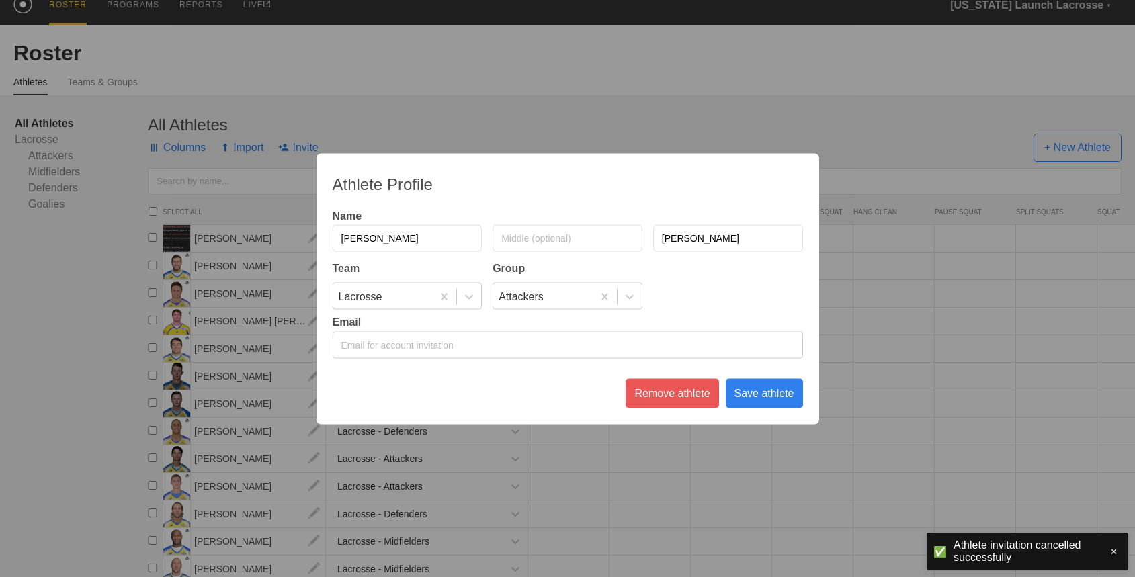
click at [422, 342] on input "email" at bounding box center [568, 344] width 471 height 27
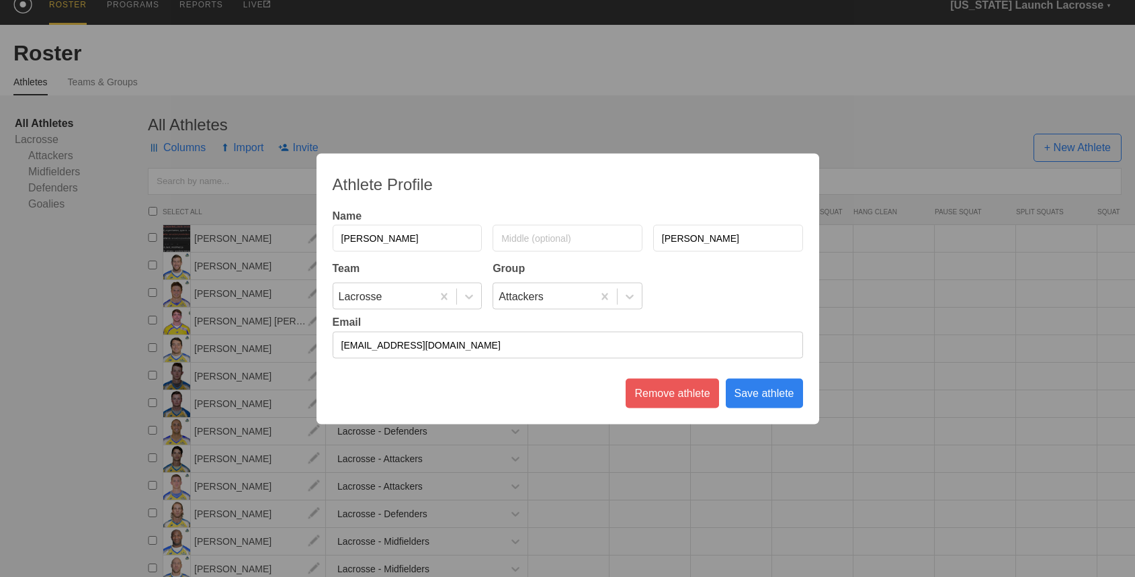
type input "[EMAIL_ADDRESS][DOMAIN_NAME]"
click at [778, 391] on div "Save athlete" at bounding box center [764, 393] width 77 height 30
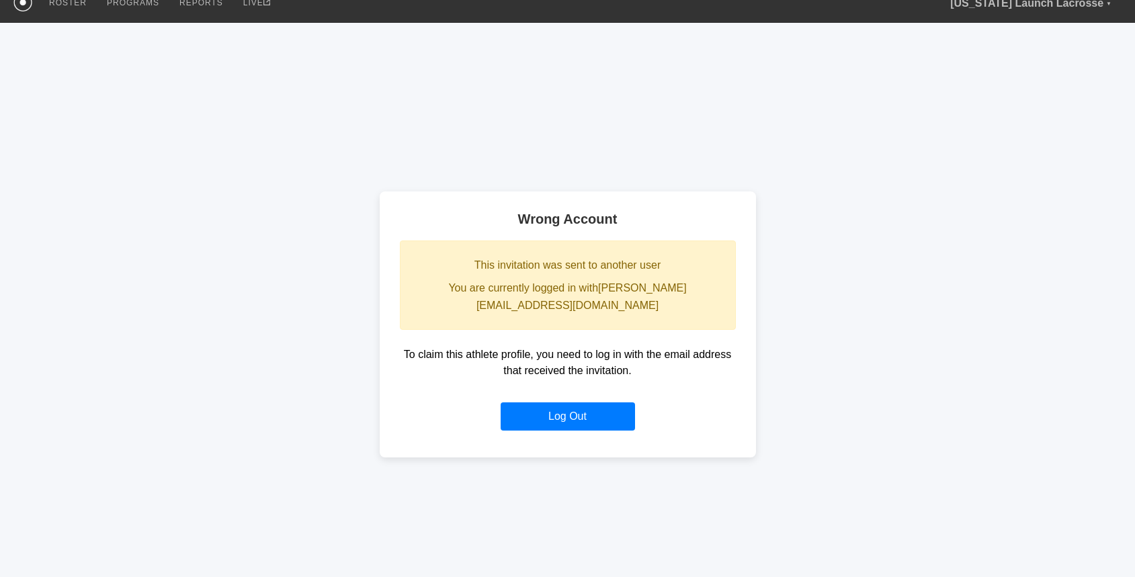
scroll to position [94, 0]
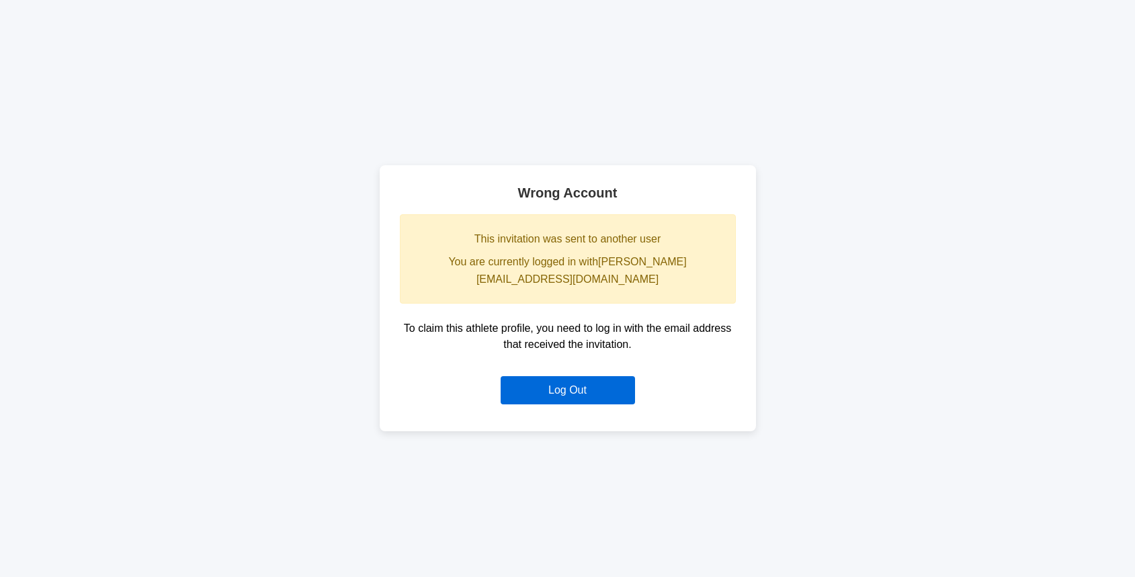
click at [576, 381] on button "Log Out" at bounding box center [568, 390] width 134 height 28
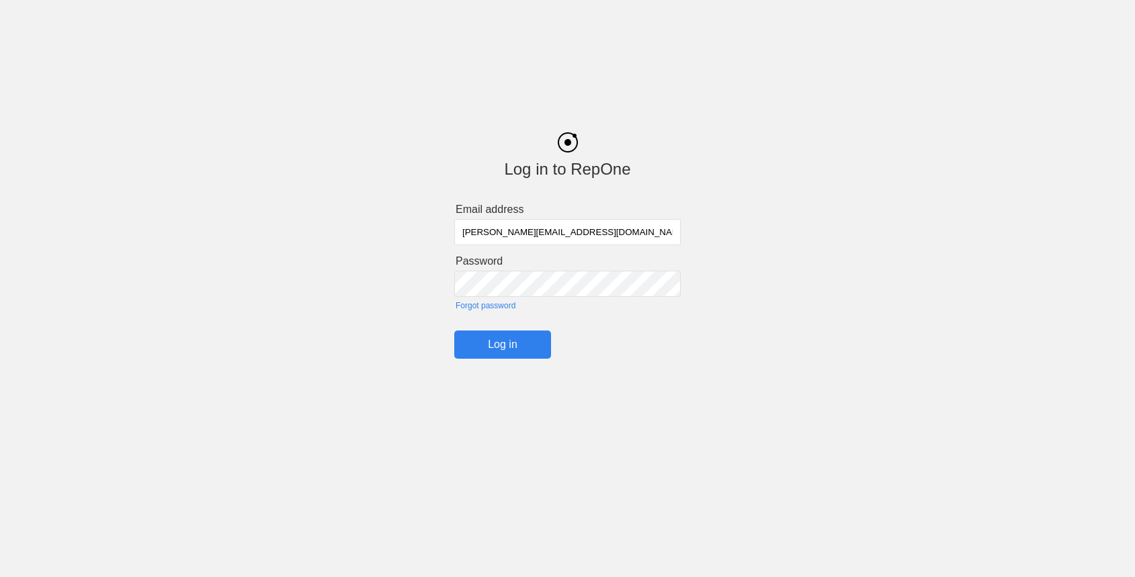
click at [518, 232] on input "[PERSON_NAME][EMAIL_ADDRESS][DOMAIN_NAME]" at bounding box center [567, 232] width 227 height 26
type input "[EMAIL_ADDRESS][DOMAIN_NAME]"
click at [508, 339] on input "Log in" at bounding box center [502, 345] width 97 height 28
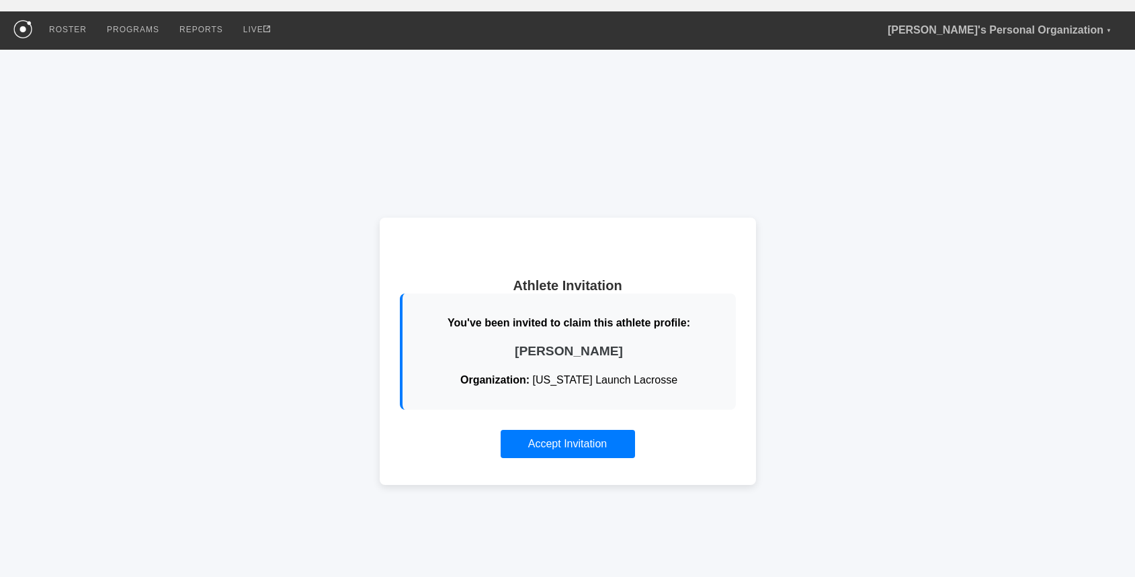
scroll to position [118, 0]
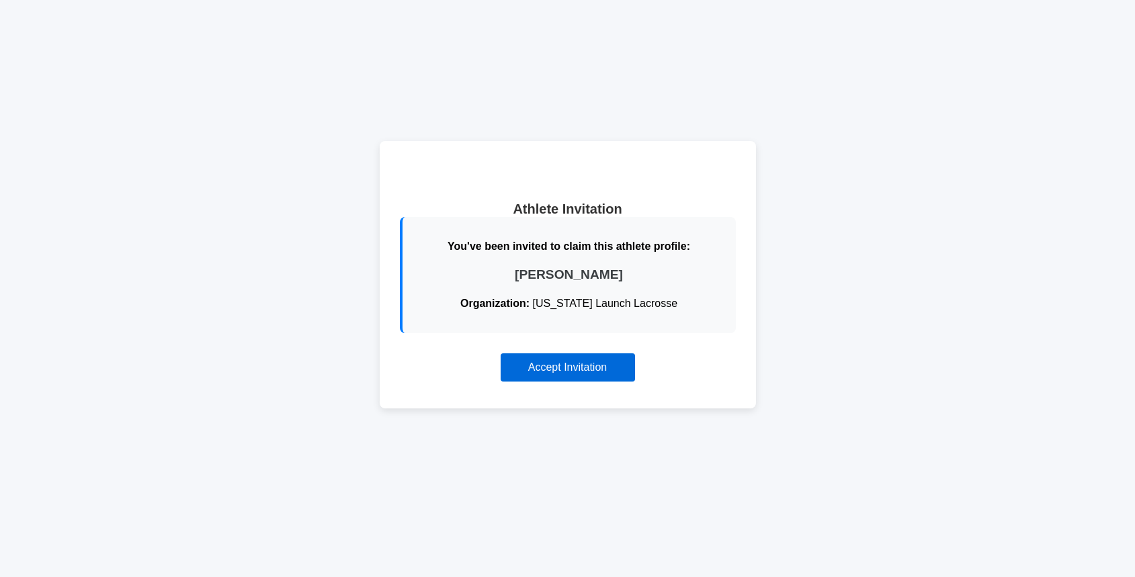
click at [553, 369] on button "Accept Invitation" at bounding box center [568, 368] width 134 height 28
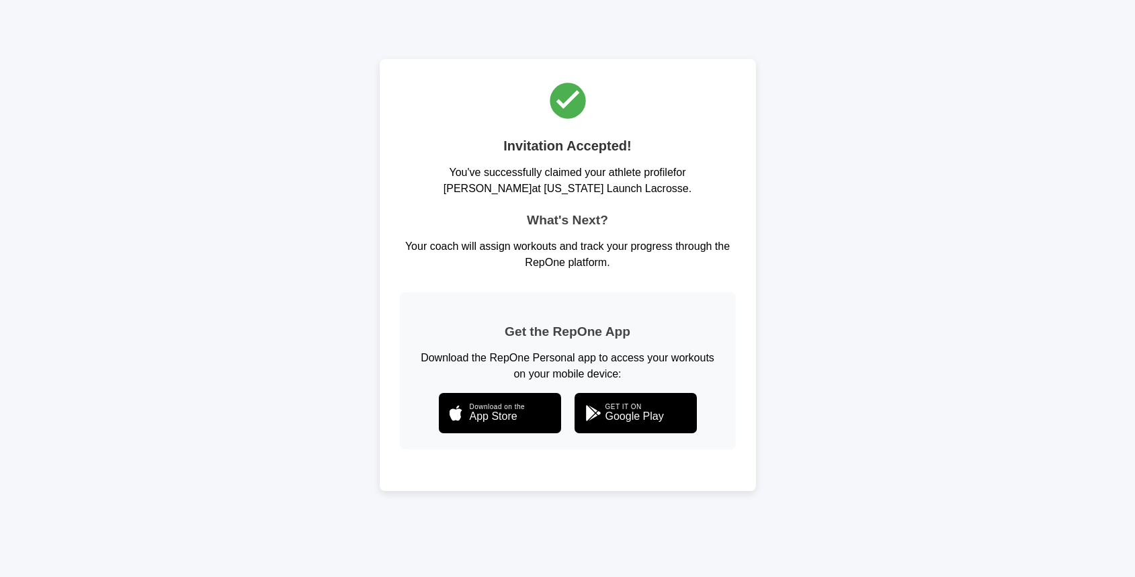
click at [321, 230] on div "Invitation Accepted! You've successfully claimed your athlete profile for [PERS…" at bounding box center [567, 275] width 1135 height 604
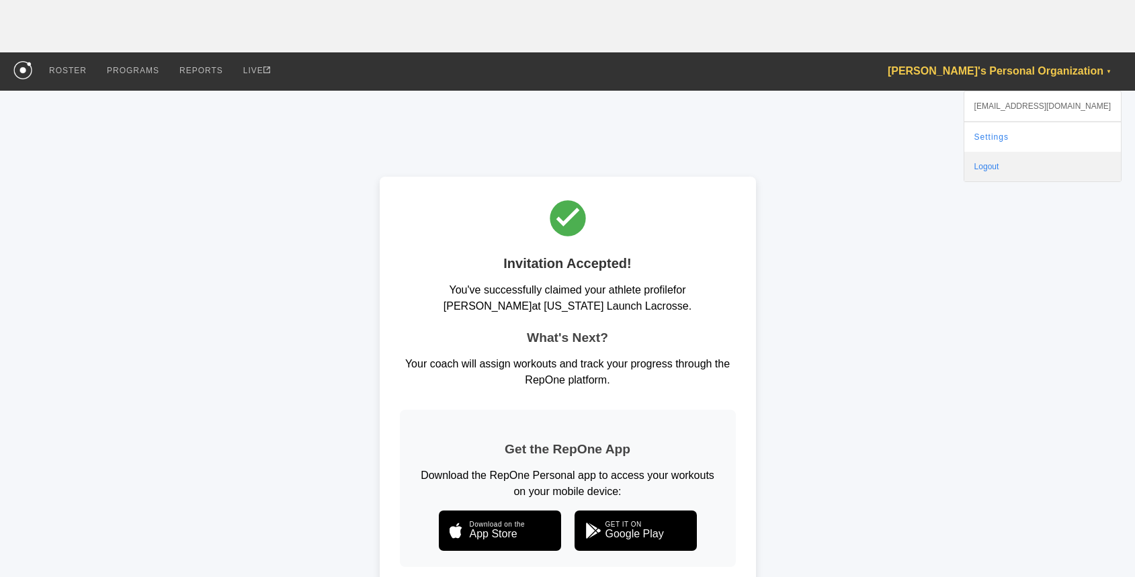
click at [1040, 167] on div "Logout" at bounding box center [1043, 167] width 157 height 30
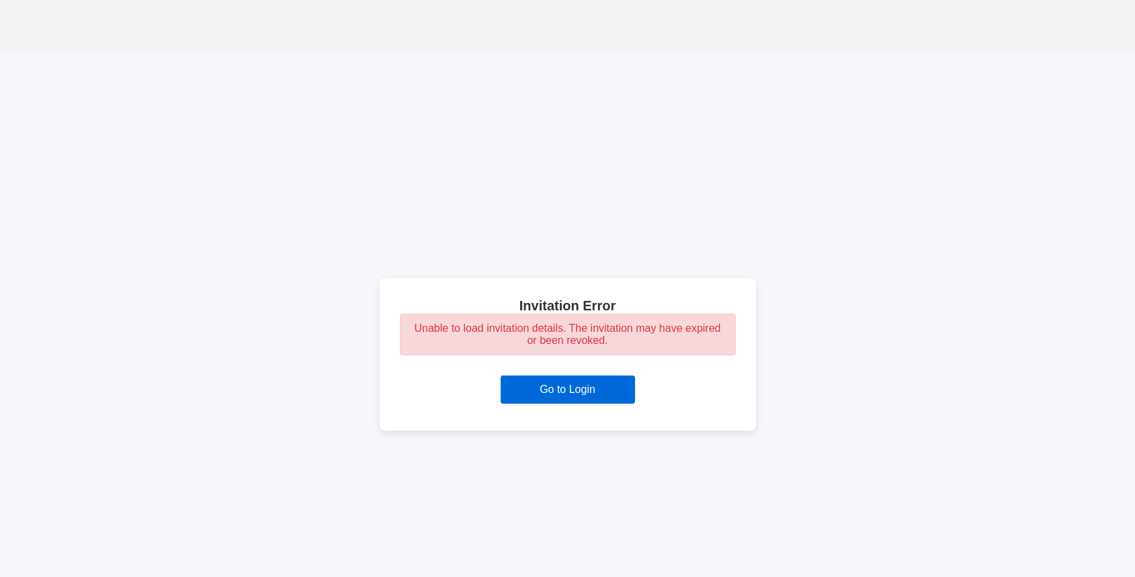
click at [538, 384] on button "Go to Login" at bounding box center [568, 390] width 134 height 28
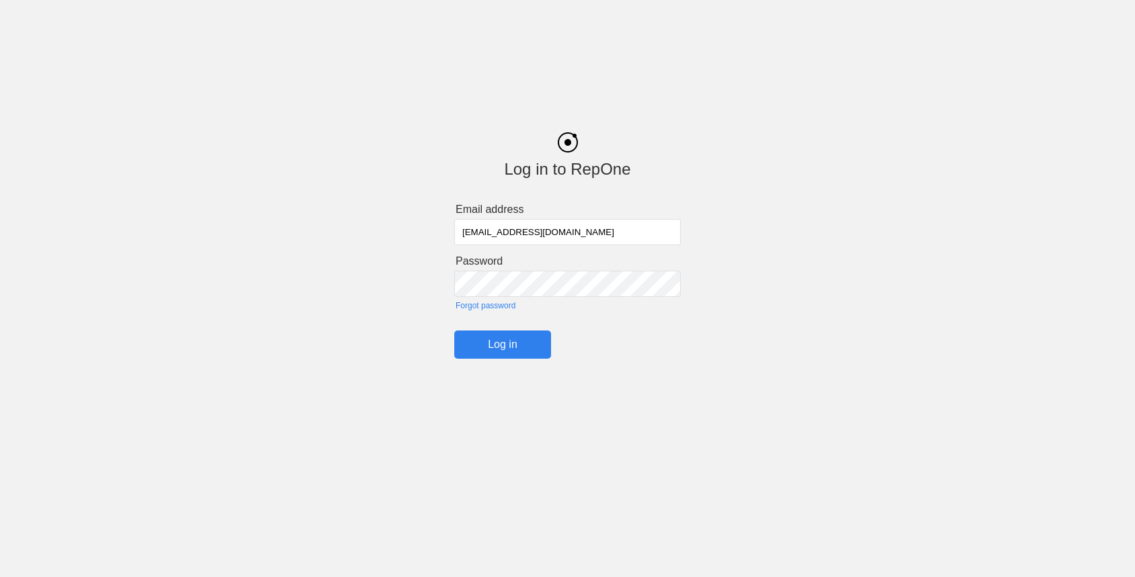
click at [491, 236] on input "[EMAIL_ADDRESS][DOMAIN_NAME]" at bounding box center [567, 232] width 227 height 26
type input "[PERSON_NAME][EMAIL_ADDRESS][DOMAIN_NAME]"
click at [524, 359] on input "Log in" at bounding box center [502, 345] width 97 height 28
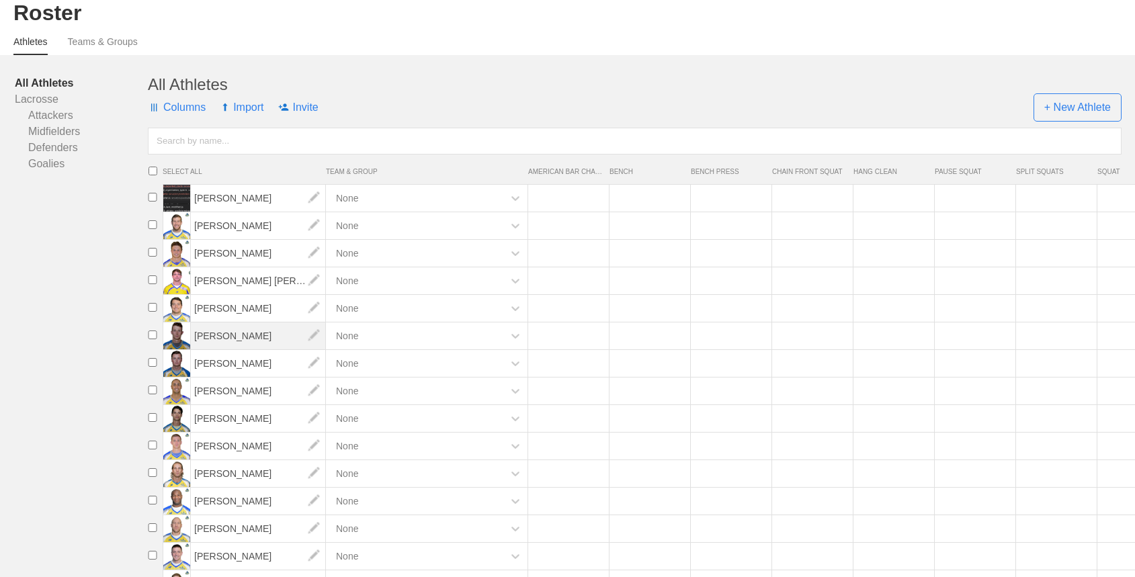
scroll to position [117, 0]
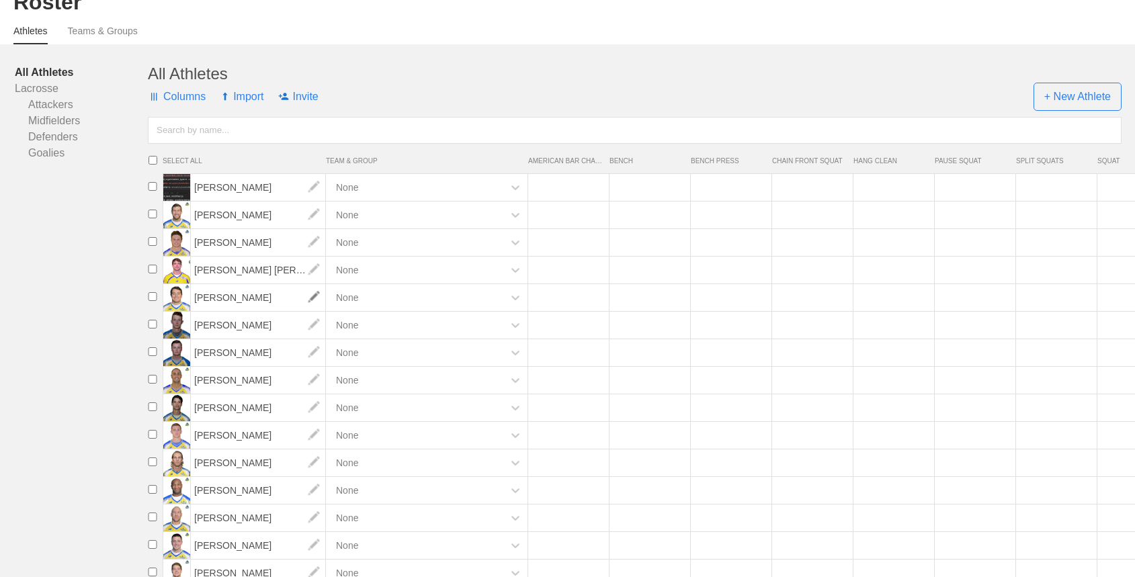
click at [318, 298] on img at bounding box center [313, 297] width 27 height 27
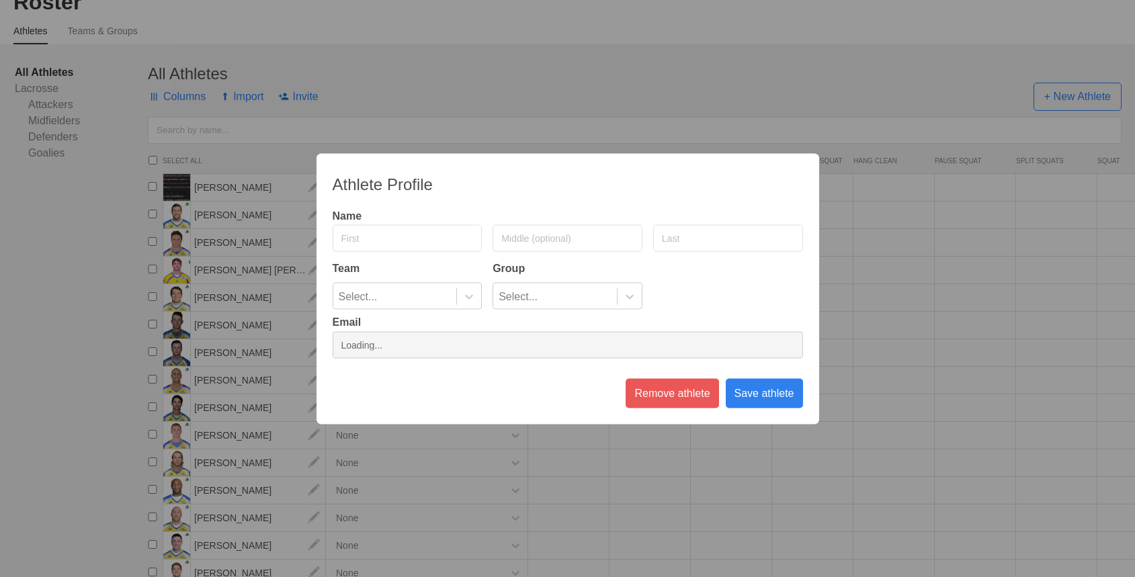
type input "Dylan"
type input "Molloy"
type input "[EMAIL_ADDRESS][DOMAIN_NAME]"
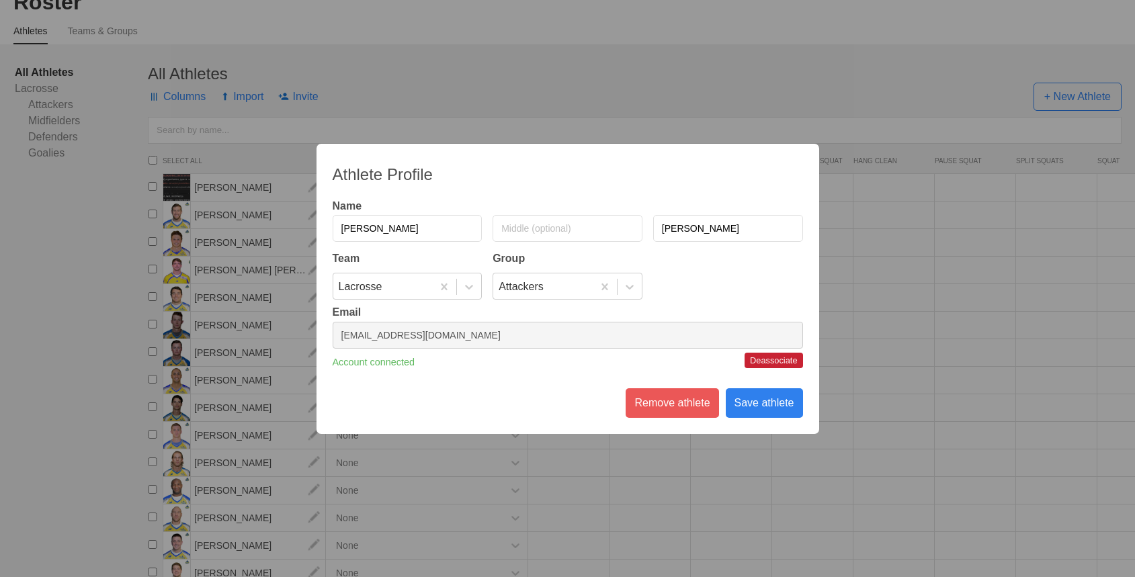
click at [770, 358] on button "Deassociate" at bounding box center [774, 360] width 58 height 15
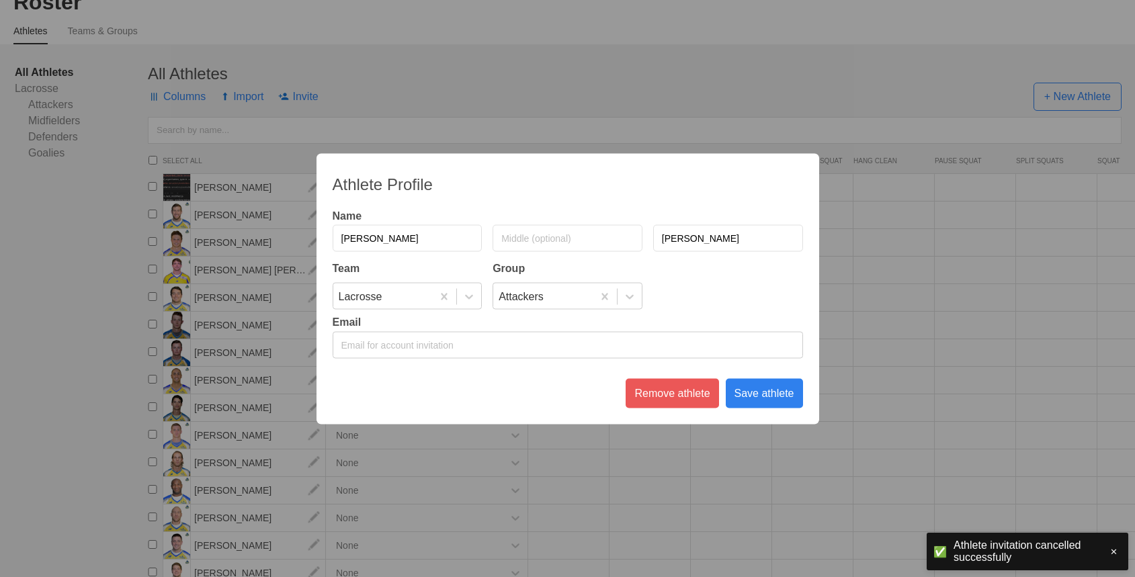
click at [759, 399] on div "Save athlete" at bounding box center [764, 393] width 77 height 30
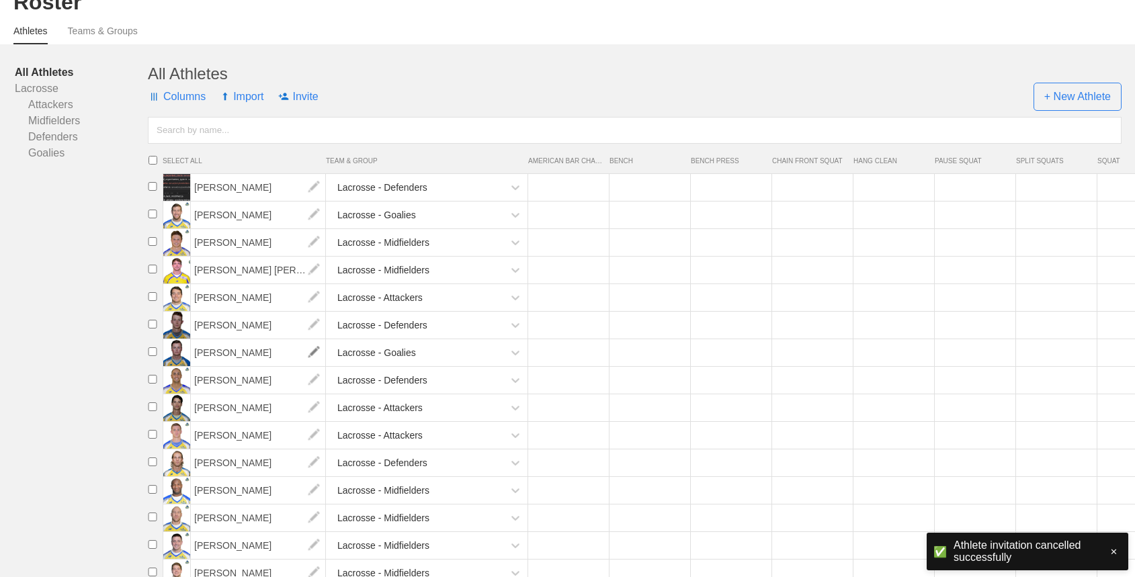
click at [308, 356] on img at bounding box center [313, 352] width 27 height 27
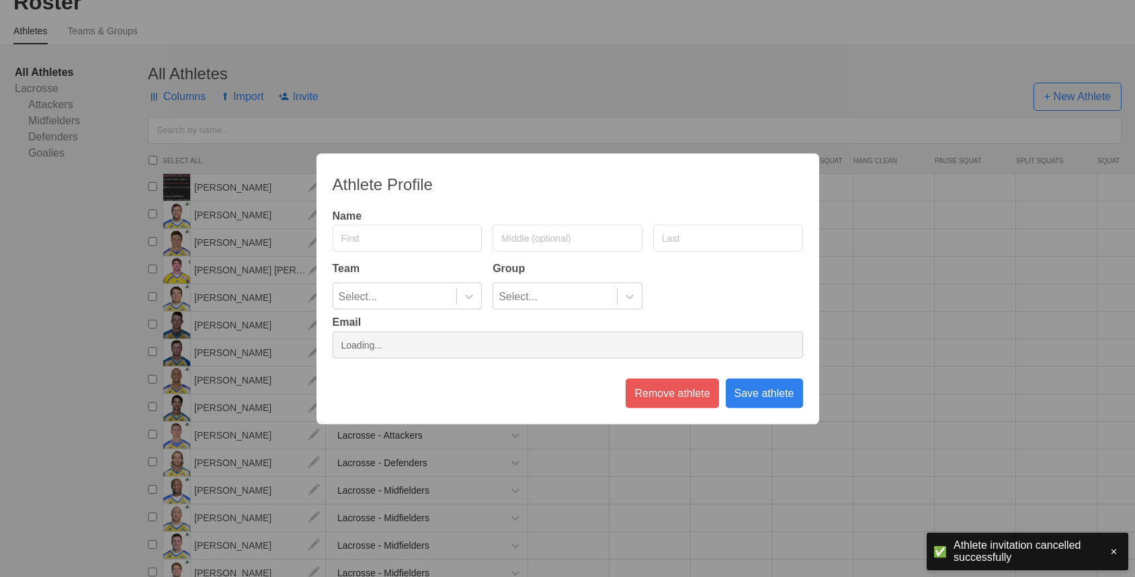
type input "Jack"
type input "Concannon"
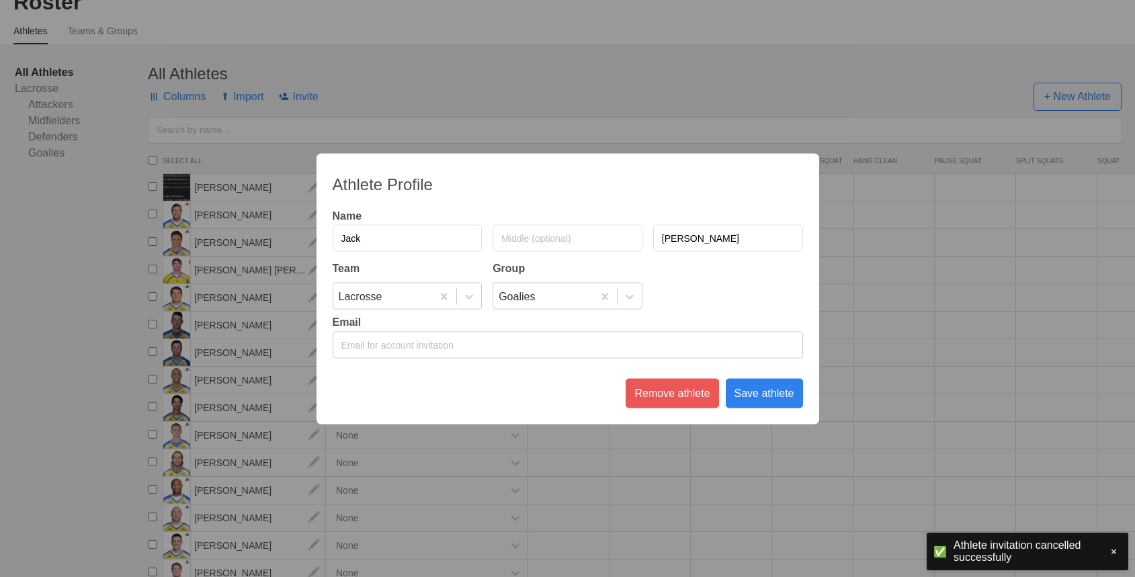
click at [475, 333] on input "email" at bounding box center [568, 344] width 471 height 27
paste input "[EMAIL_ADDRESS][DOMAIN_NAME]"
type input "[EMAIL_ADDRESS][DOMAIN_NAME]"
click at [746, 401] on div "Save athlete" at bounding box center [764, 393] width 77 height 30
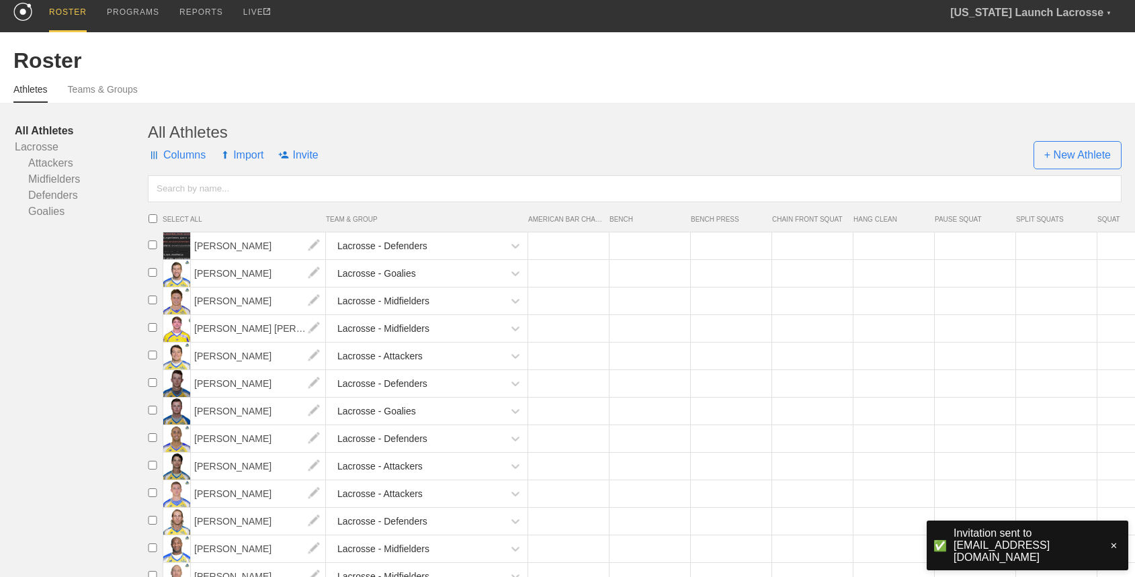
scroll to position [0, 0]
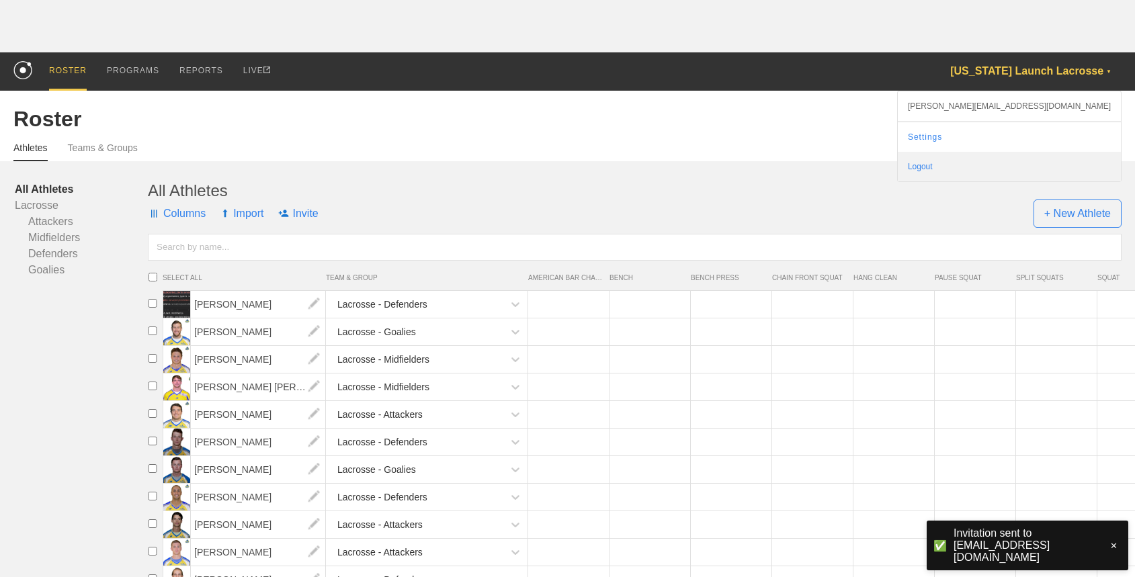
click at [1049, 163] on div "Logout" at bounding box center [1009, 167] width 223 height 30
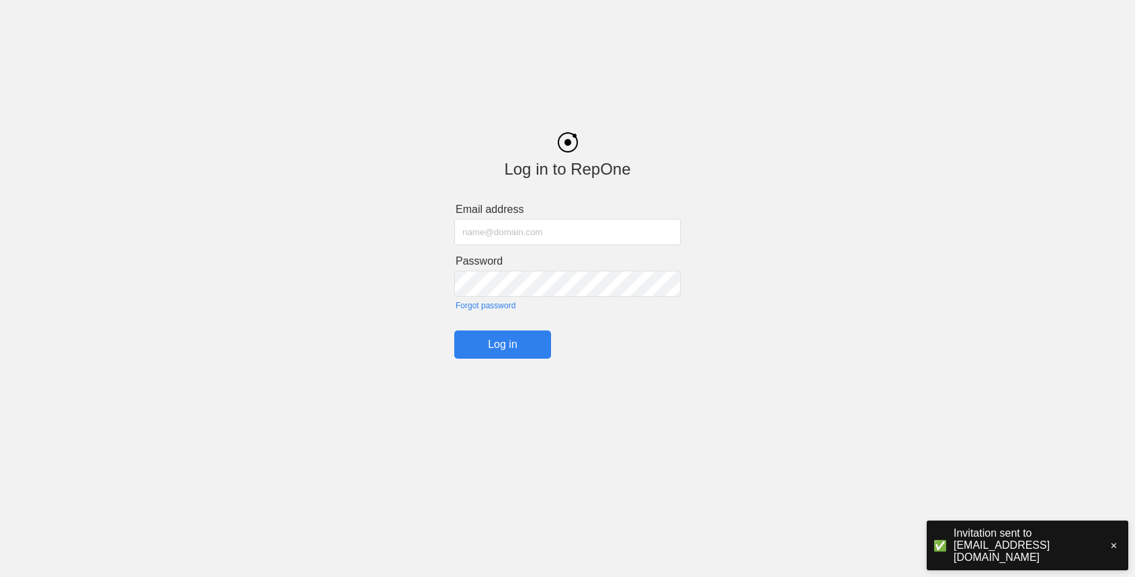
type input "john@getrepone.com"
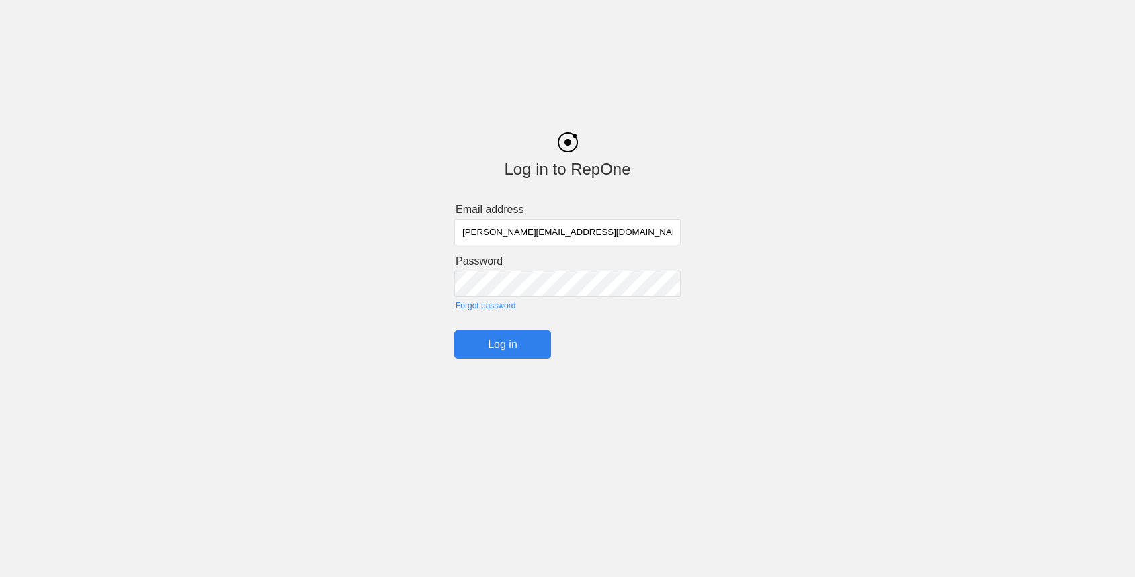
click at [114, 192] on div "Log in to RepOne Email address john@getrepone.com Password Forgot password Log …" at bounding box center [567, 235] width 1135 height 247
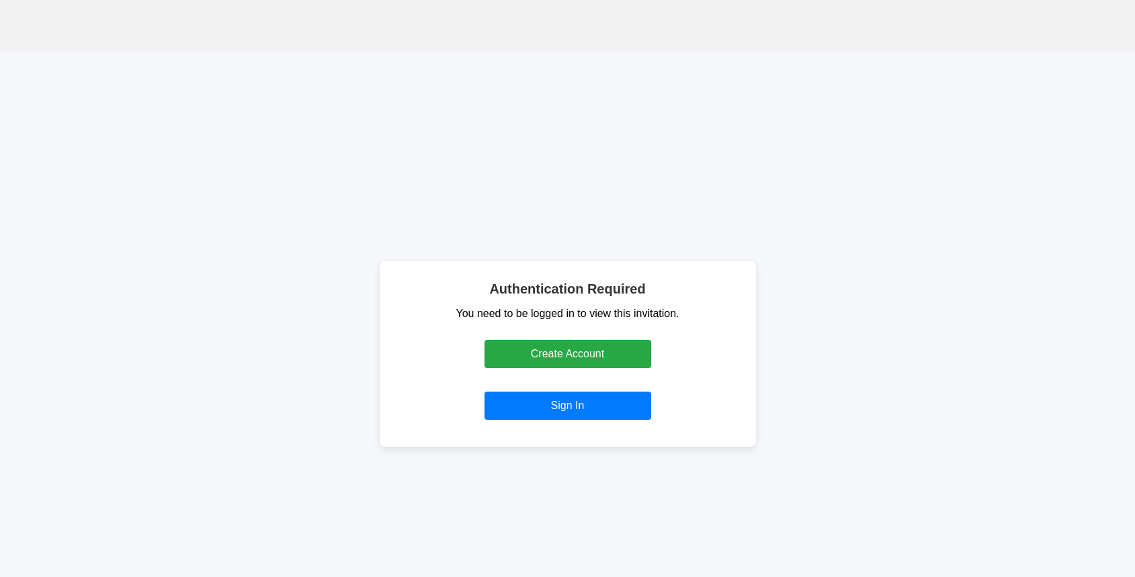
click at [247, 315] on div "Authentication Required You need to be logged in to view this invitation. Creat…" at bounding box center [567, 354] width 1135 height 604
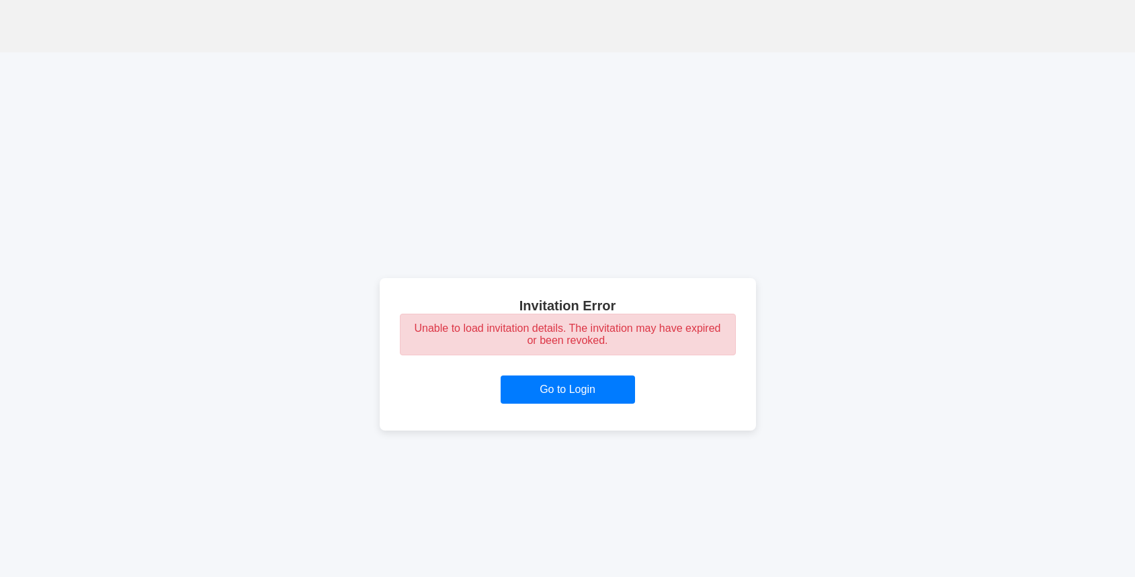
click at [344, 253] on div "Invitation Error Unable to load invitation details. The invitation may have exp…" at bounding box center [567, 354] width 1135 height 604
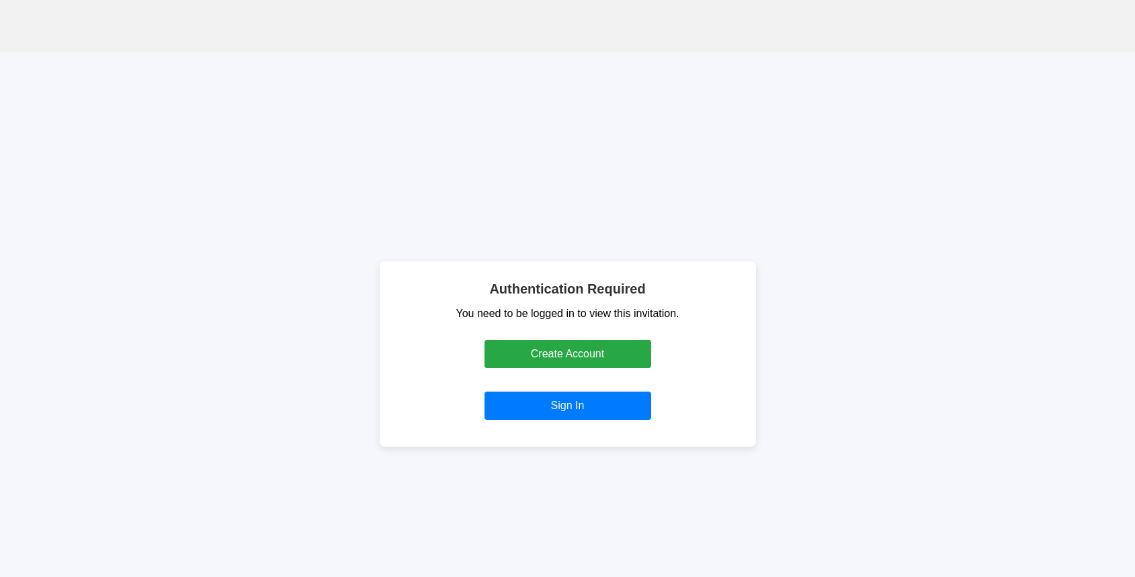
click at [323, 227] on div "Authentication Required You need to be logged in to view this invitation. Creat…" at bounding box center [567, 354] width 1135 height 604
click at [559, 400] on link "Sign In" at bounding box center [568, 406] width 167 height 28
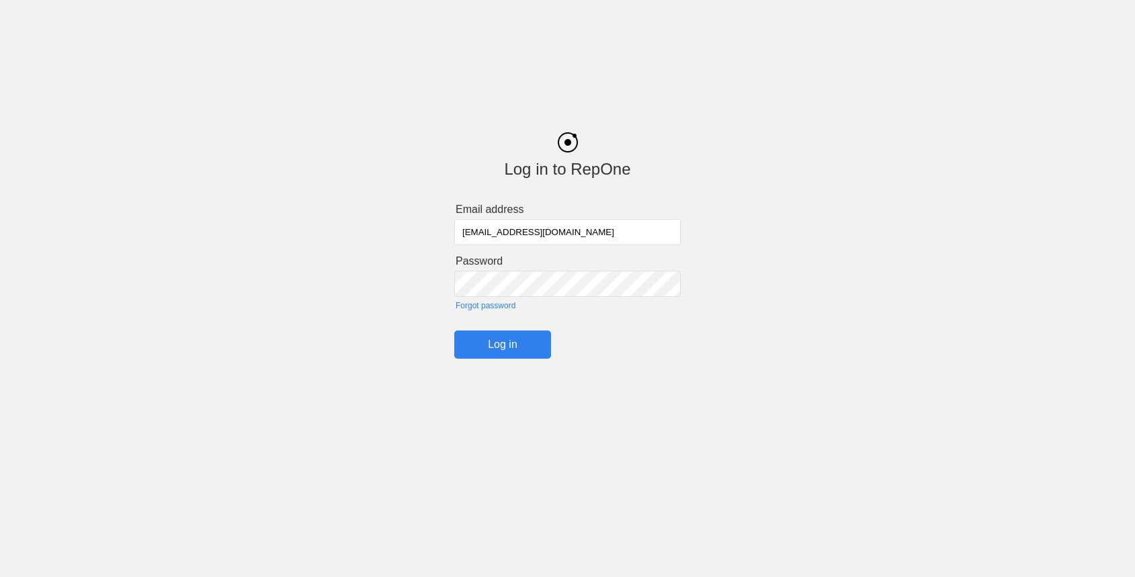
click at [510, 348] on input "Log in" at bounding box center [502, 345] width 97 height 28
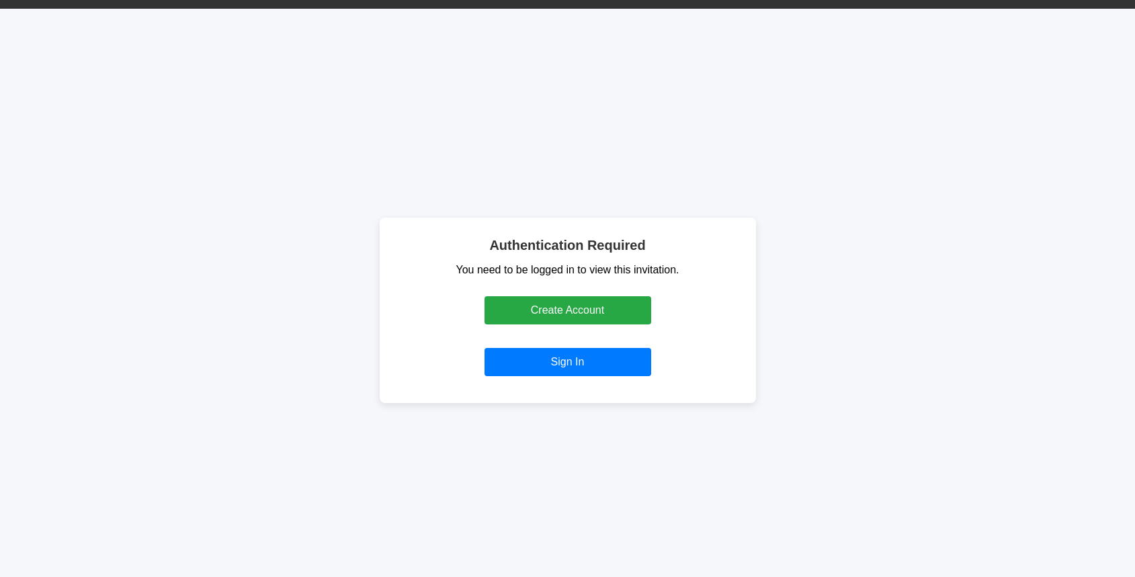
scroll to position [95, 0]
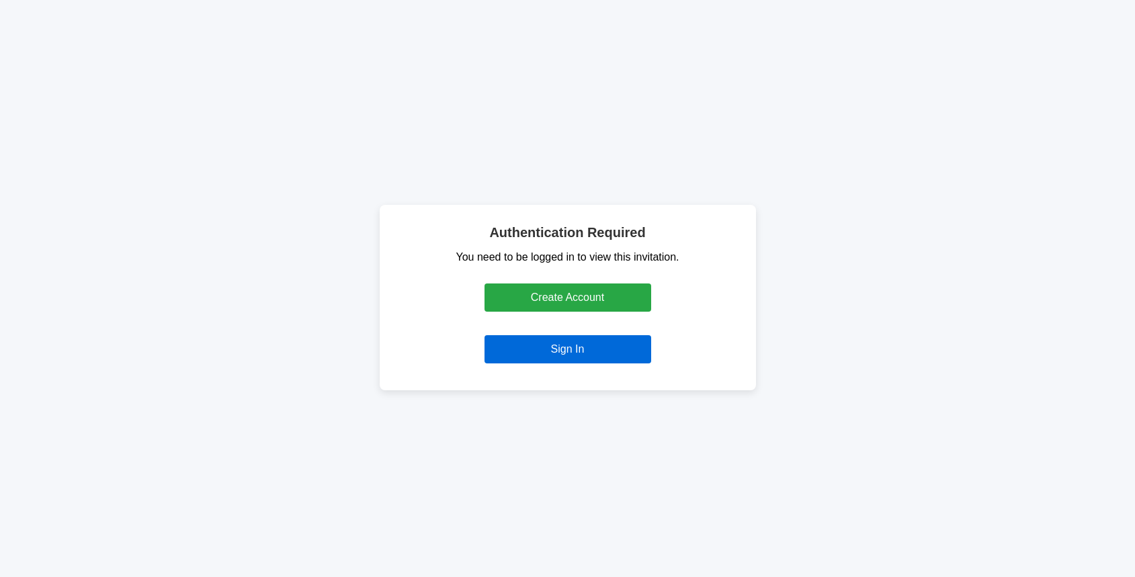
click at [567, 347] on link "Sign In" at bounding box center [568, 349] width 167 height 28
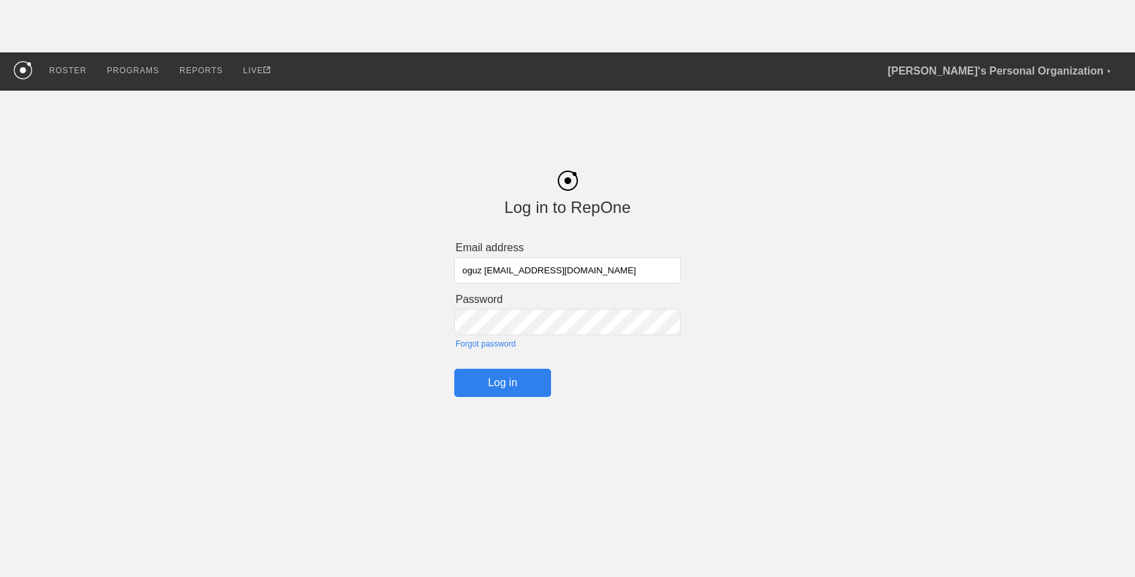
click at [498, 385] on input "Log in" at bounding box center [502, 383] width 97 height 28
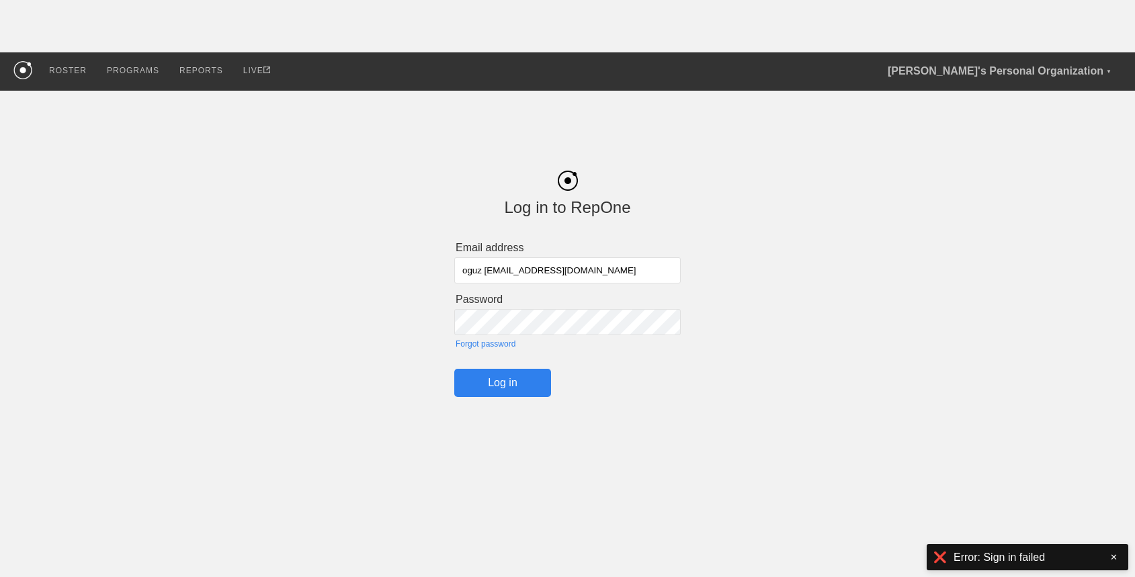
scroll to position [95, 0]
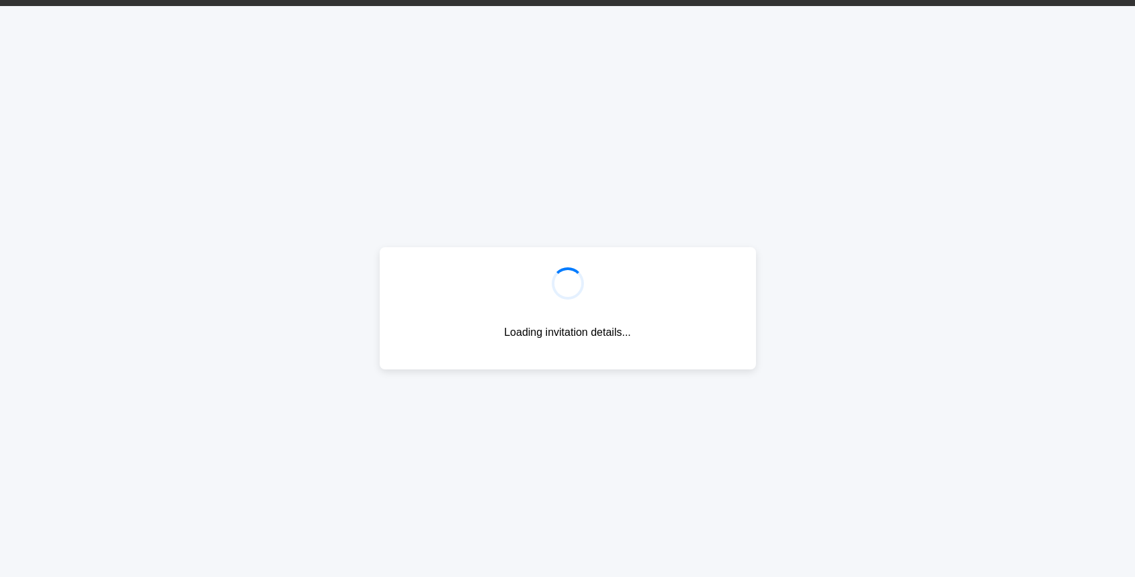
scroll to position [85, 0]
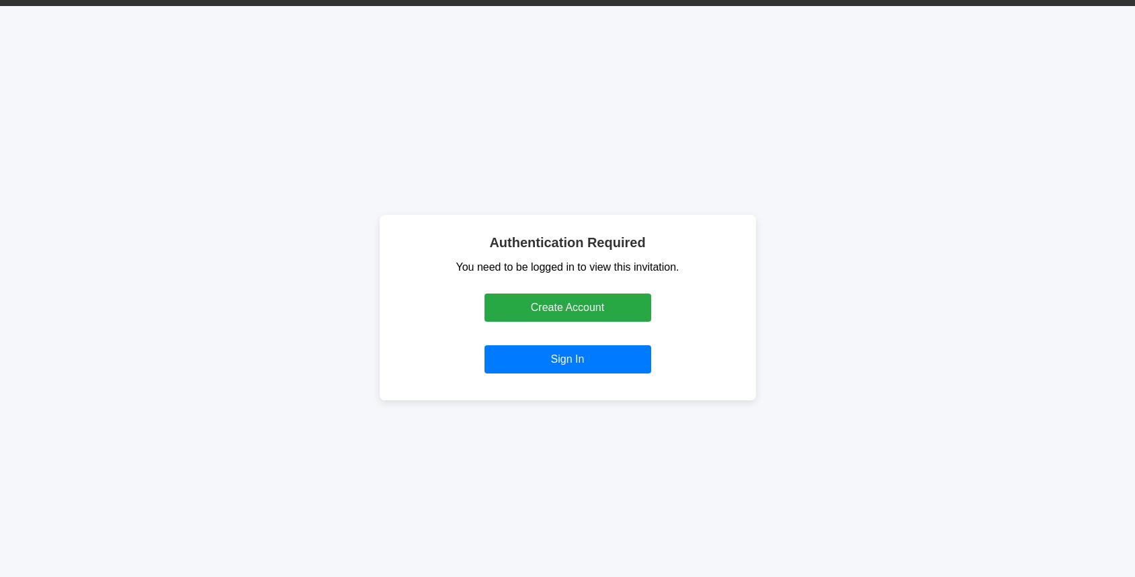
click at [424, 141] on div "Authentication Required You need to be logged in to view this invitation. Creat…" at bounding box center [567, 308] width 1135 height 604
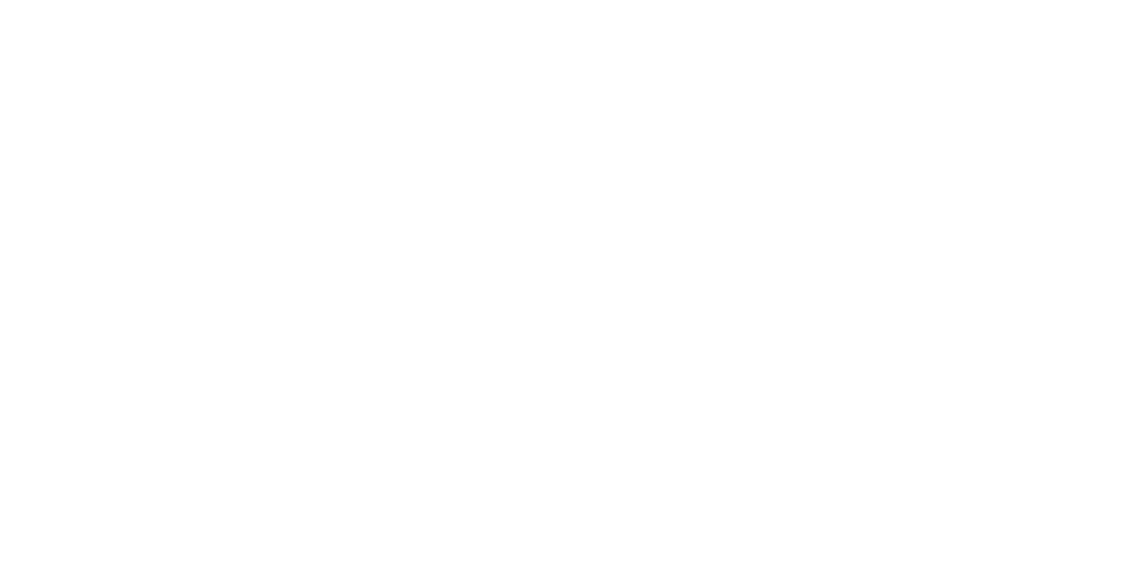
scroll to position [118, 0]
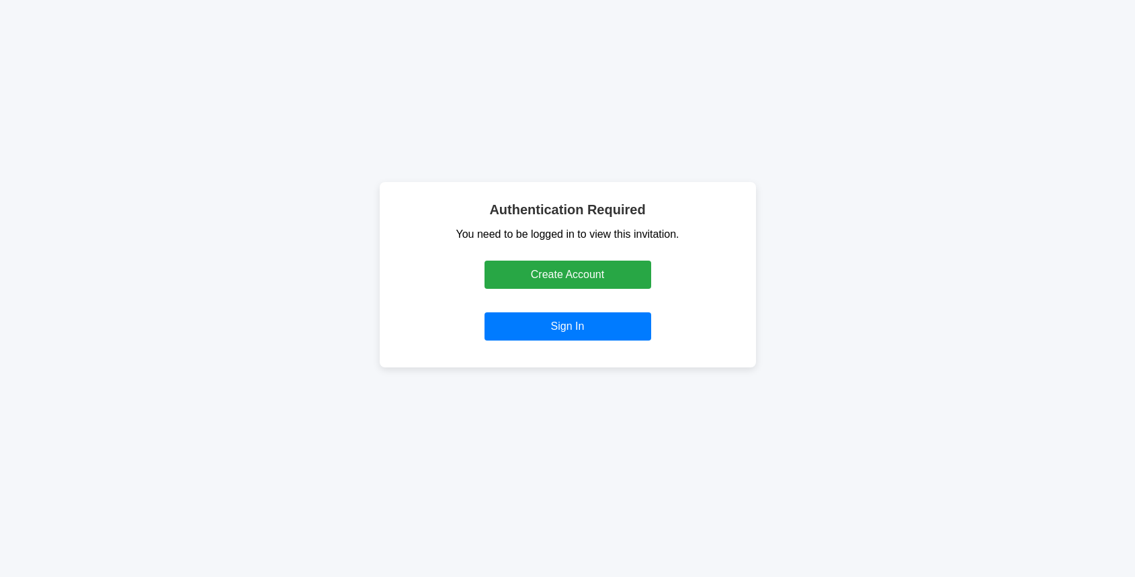
click at [736, 160] on div "Authentication Required You need to be logged in to view this invitation. Creat…" at bounding box center [567, 275] width 1135 height 604
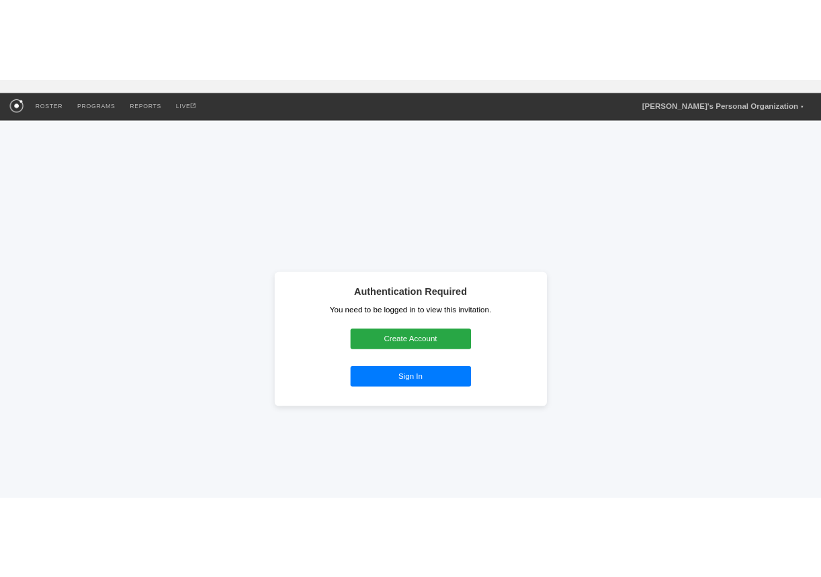
scroll to position [0, 0]
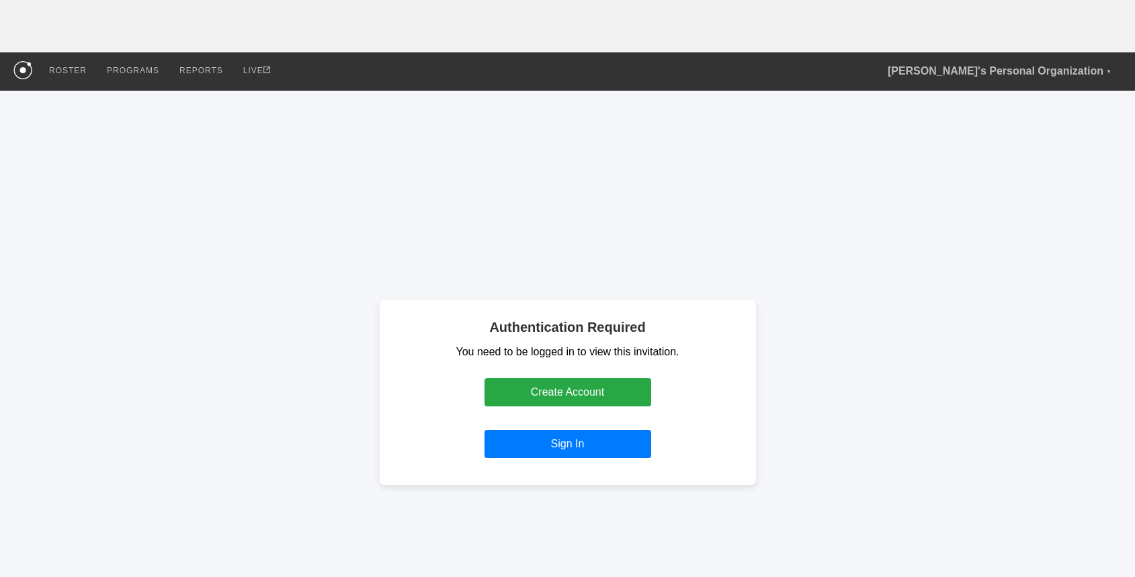
click at [985, 161] on div "Authentication Required You need to be logged in to view this invitation. Creat…" at bounding box center [567, 393] width 1135 height 604
click at [805, 202] on div "Authentication Required You need to be logged in to view this invitation. Creat…" at bounding box center [567, 393] width 1135 height 604
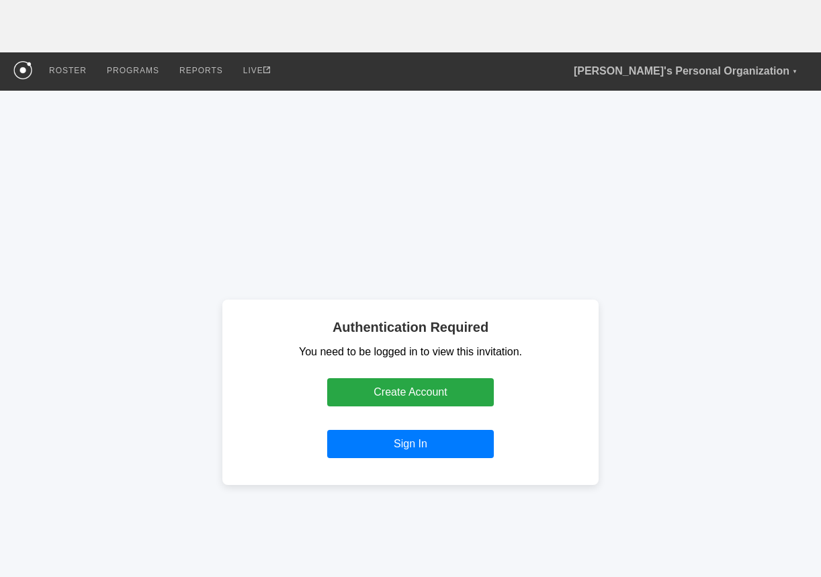
click at [740, 265] on div "Authentication Required You need to be logged in to view this invitation. Creat…" at bounding box center [410, 393] width 821 height 604
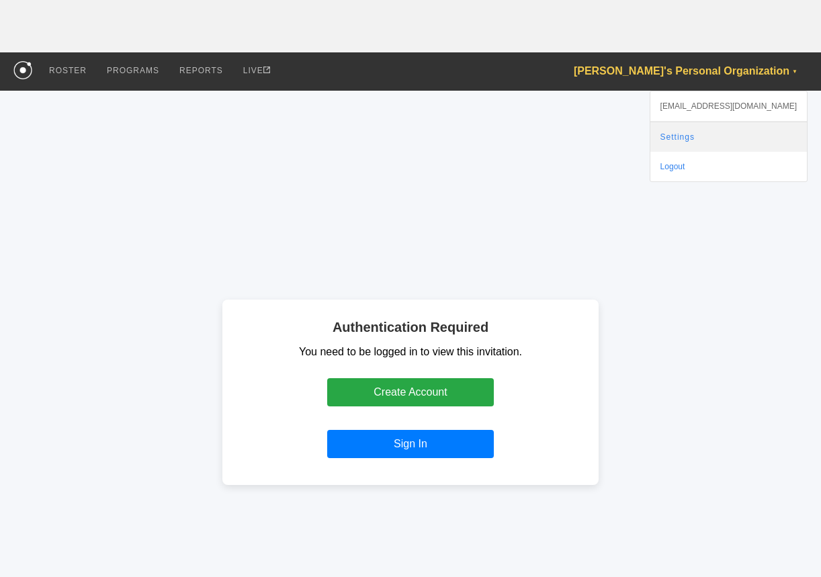
click at [727, 135] on link "Settings" at bounding box center [729, 137] width 157 height 30
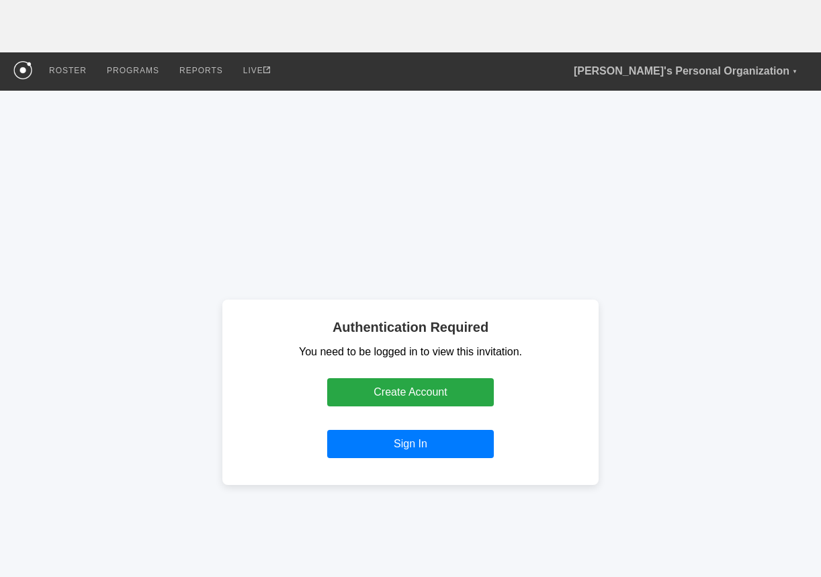
click at [178, 249] on div "Authentication Required You need to be logged in to view this invitation. Creat…" at bounding box center [410, 393] width 821 height 604
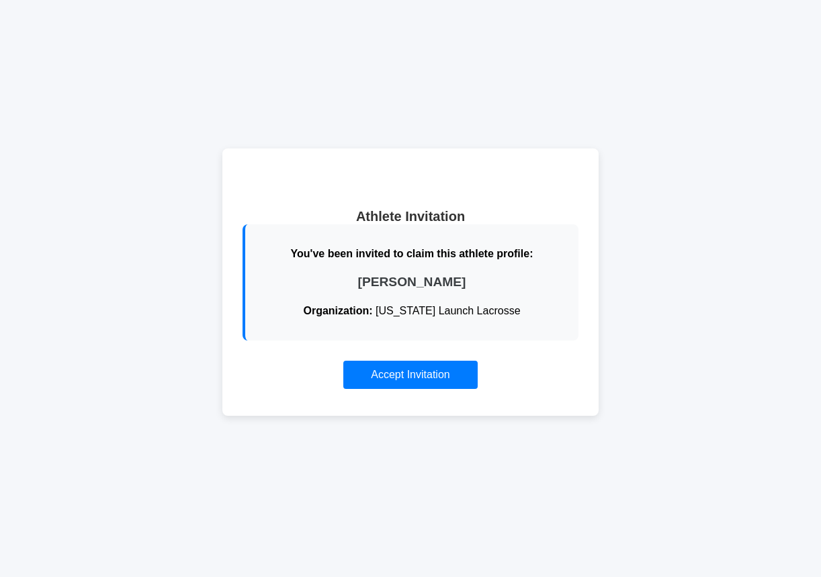
scroll to position [118, 0]
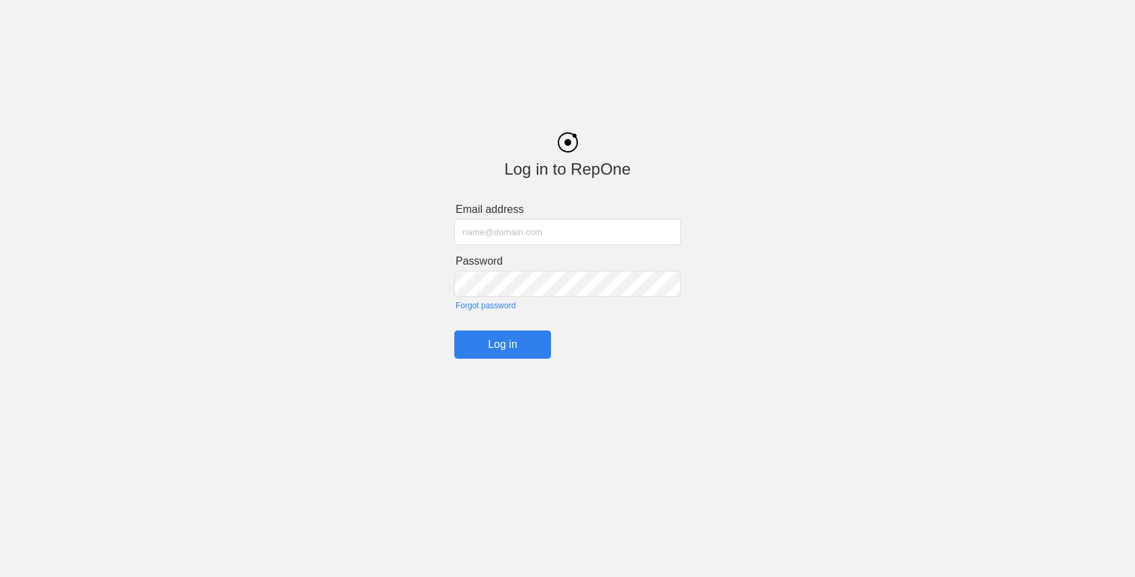
type input "[PERSON_NAME][EMAIL_ADDRESS][DOMAIN_NAME]"
click at [491, 346] on input "Log in" at bounding box center [502, 345] width 97 height 28
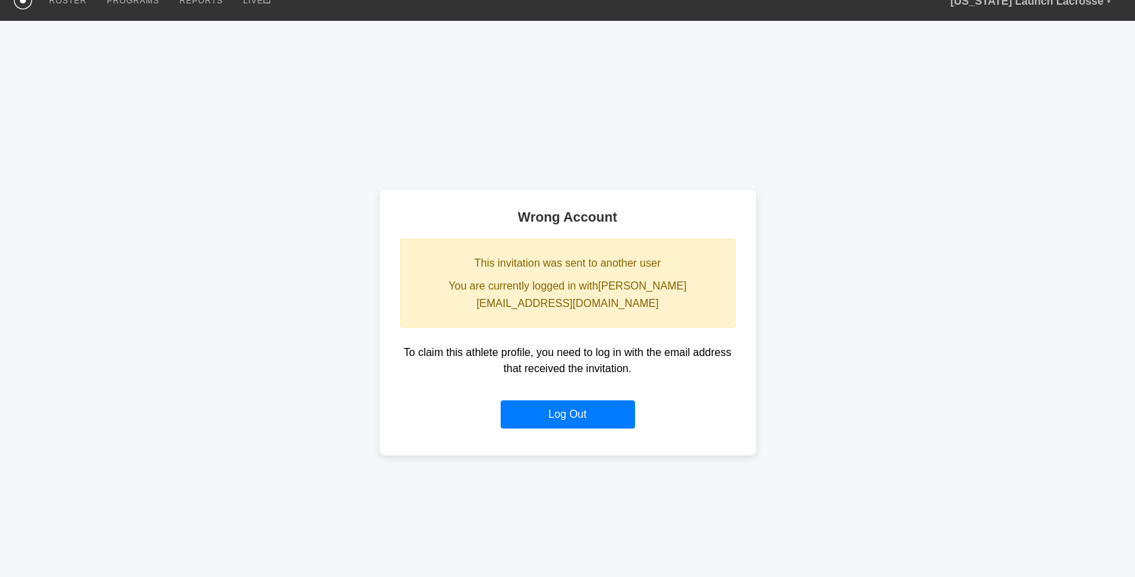
scroll to position [84, 0]
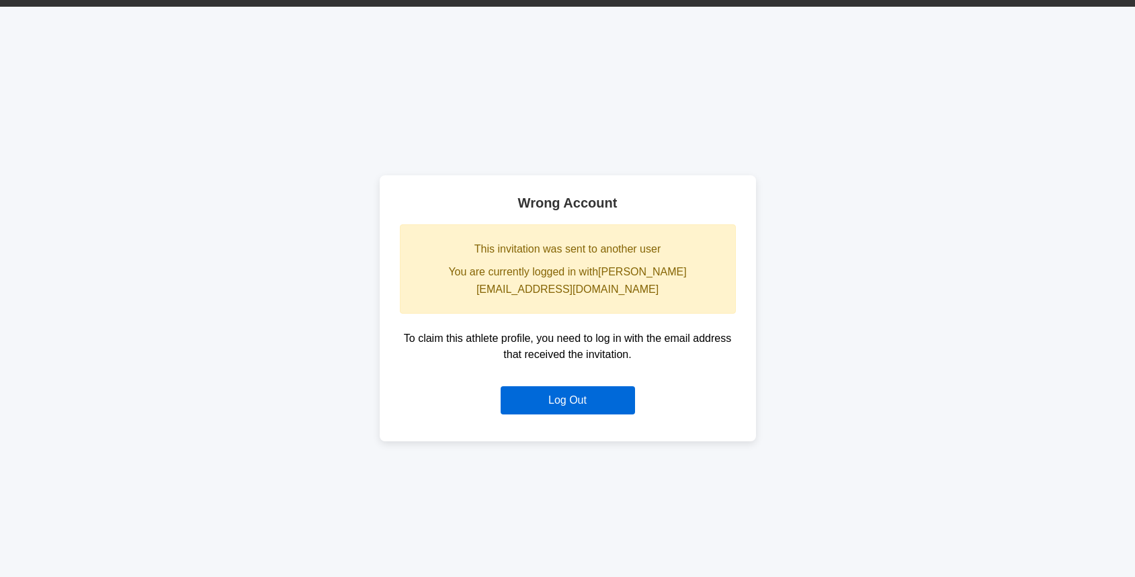
click at [563, 394] on button "Log Out" at bounding box center [568, 401] width 134 height 28
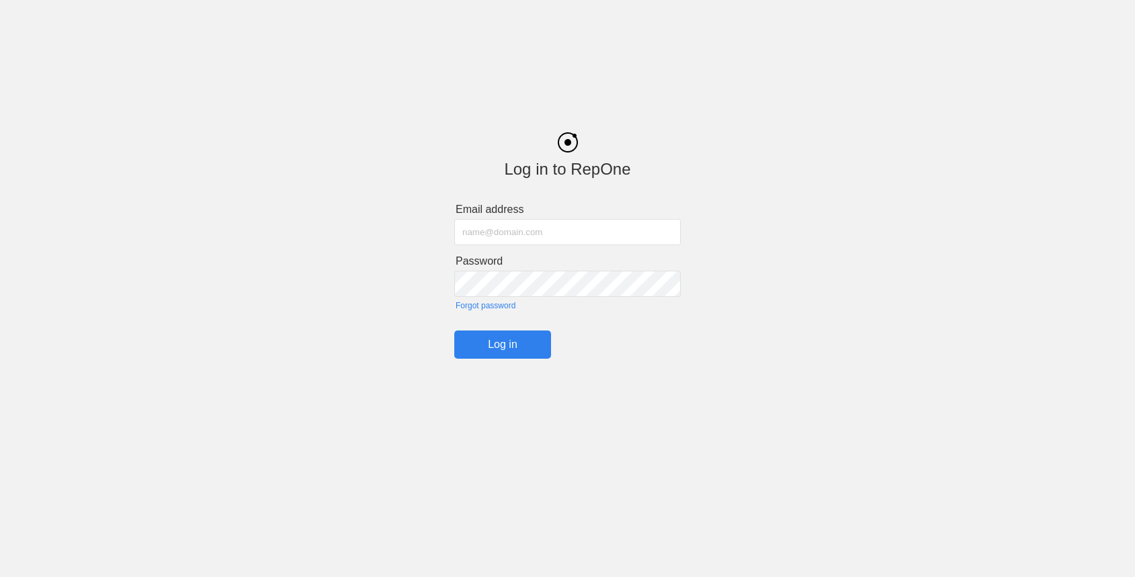
type input "[PERSON_NAME][EMAIL_ADDRESS][DOMAIN_NAME]"
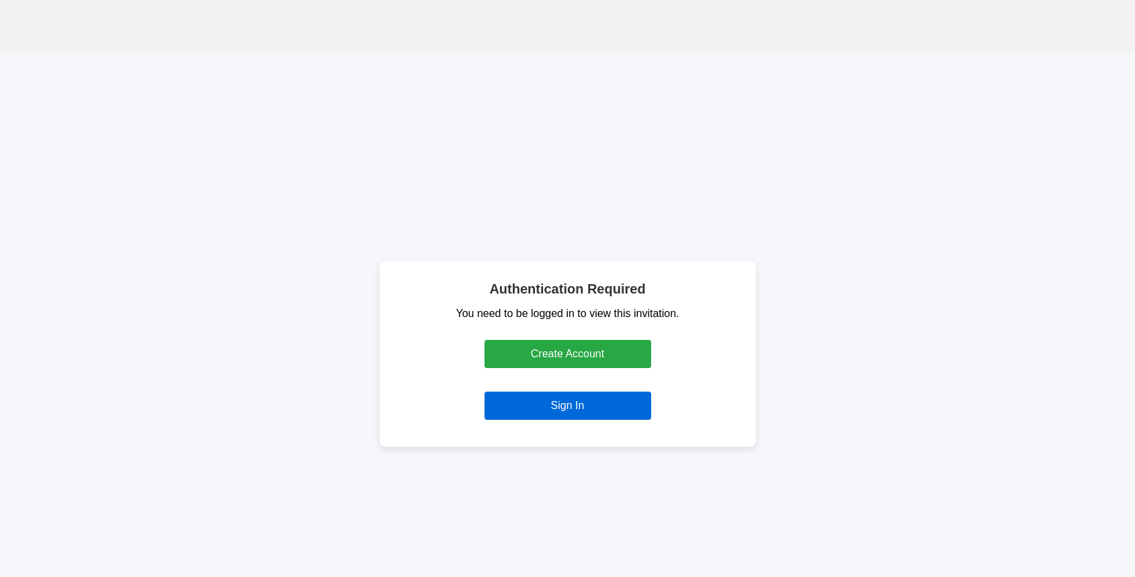
click at [549, 406] on link "Sign In" at bounding box center [568, 406] width 167 height 28
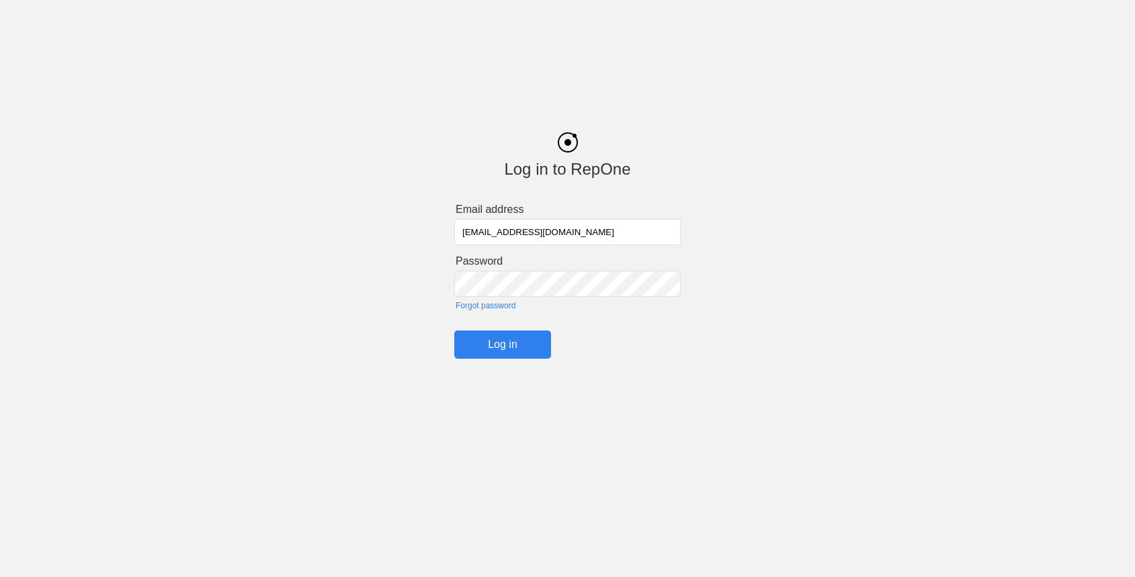
click at [491, 337] on input "Log in" at bounding box center [502, 345] width 97 height 28
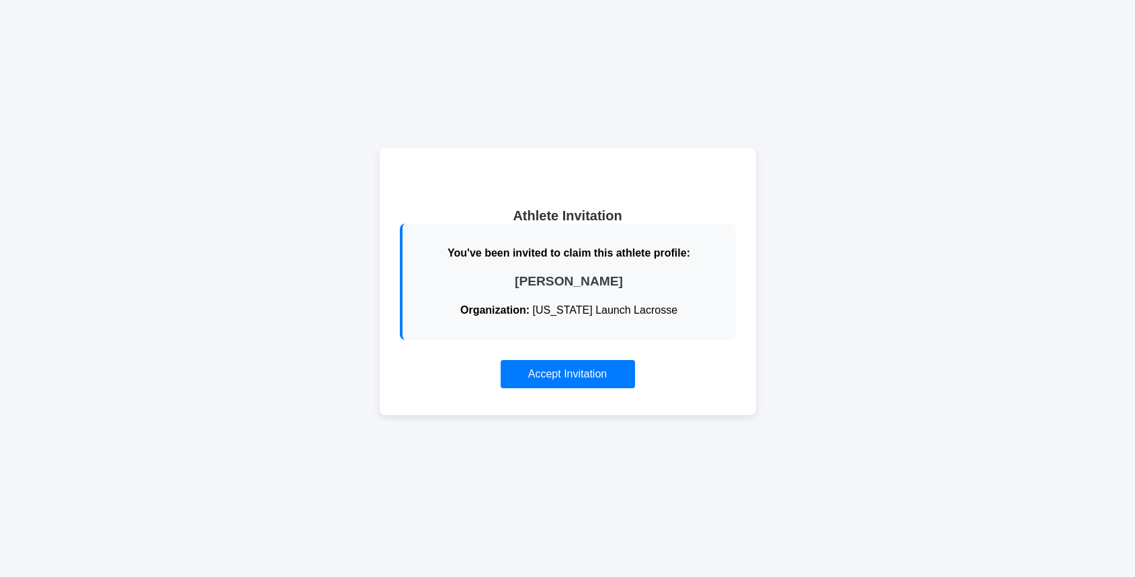
scroll to position [117, 0]
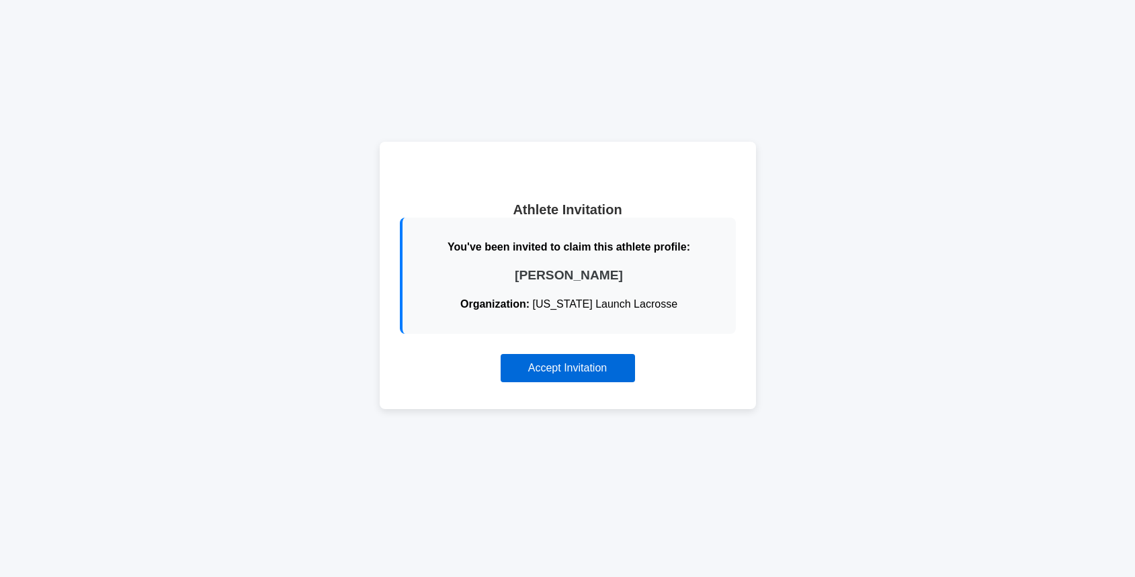
click at [550, 363] on button "Accept Invitation" at bounding box center [568, 368] width 134 height 28
